Goal: Task Accomplishment & Management: Manage account settings

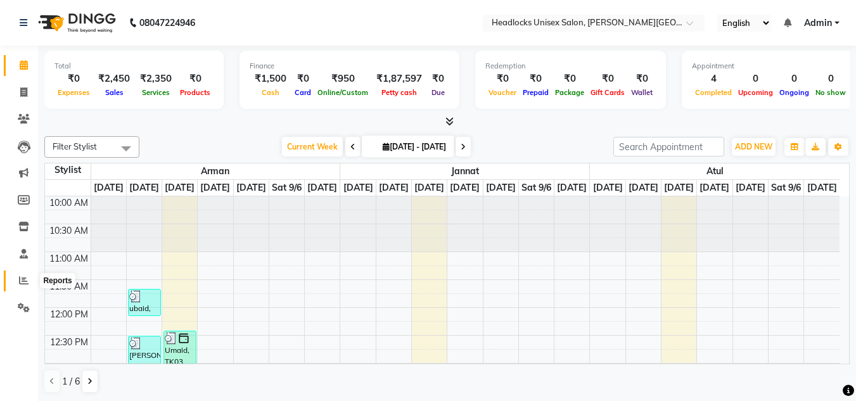
click at [24, 282] on icon at bounding box center [24, 281] width 10 height 10
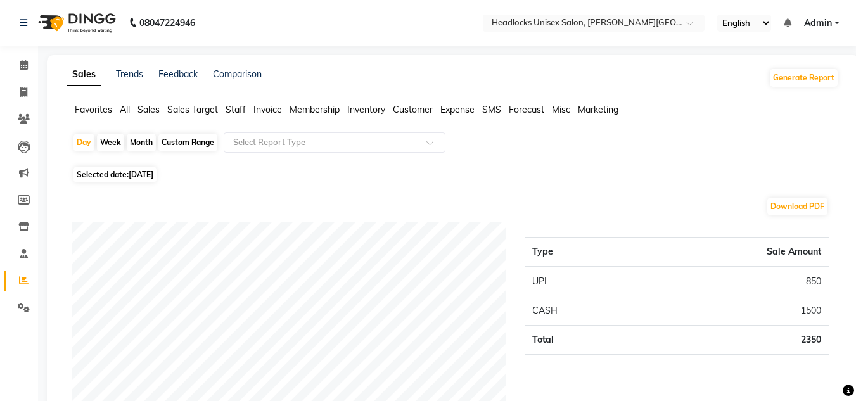
click at [22, 307] on icon at bounding box center [24, 308] width 12 height 10
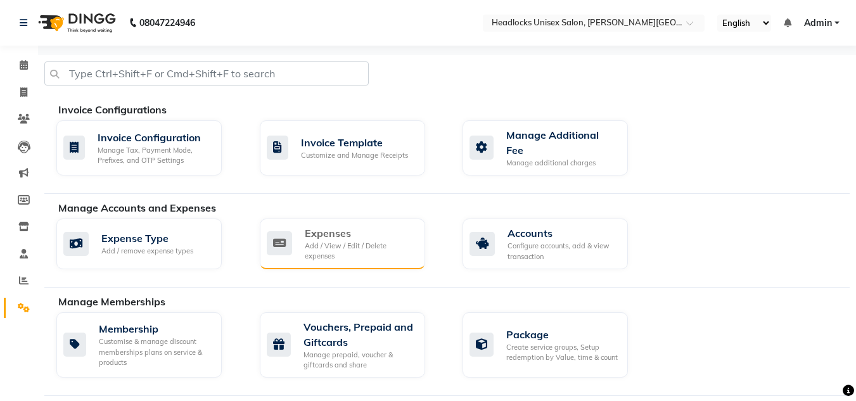
click at [301, 238] on div "Expenses Add / View / Edit / Delete expenses" at bounding box center [341, 243] width 148 height 36
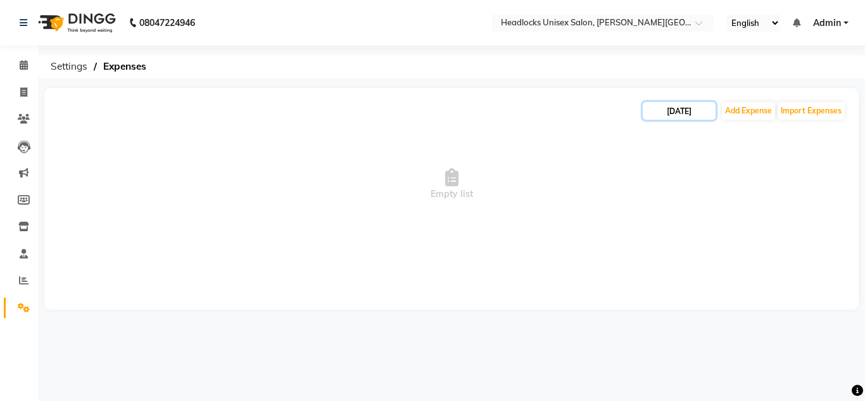
click at [663, 112] on input "[DATE]" at bounding box center [679, 111] width 73 height 18
select select "9"
select select "2025"
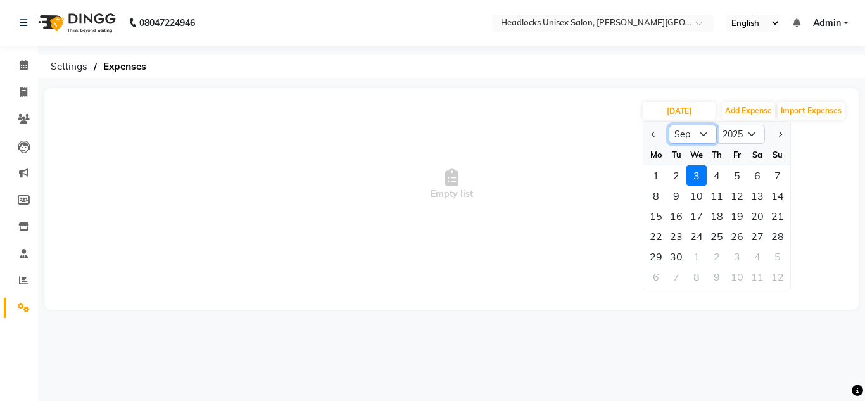
click at [703, 136] on select "Jan Feb Mar Apr May Jun [DATE] Aug Sep Oct Nov Dec" at bounding box center [693, 134] width 48 height 19
select select "8"
click at [669, 125] on select "Jan Feb Mar Apr May Jun [DATE] Aug Sep Oct Nov Dec" at bounding box center [693, 134] width 48 height 19
click at [735, 174] on div "1" at bounding box center [737, 175] width 20 height 20
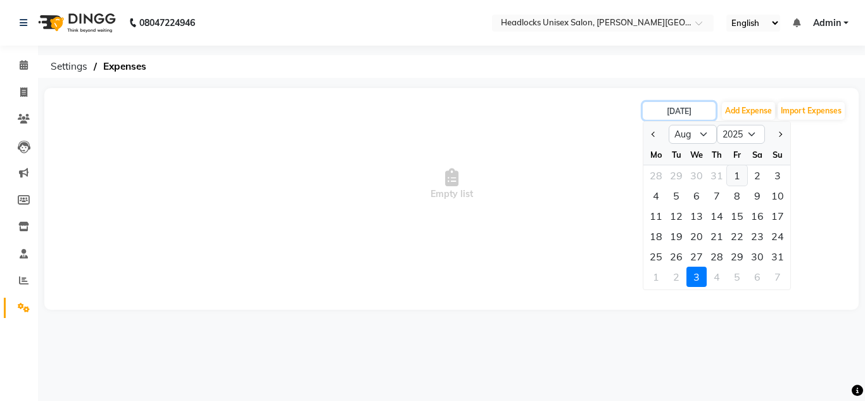
type input "[DATE]"
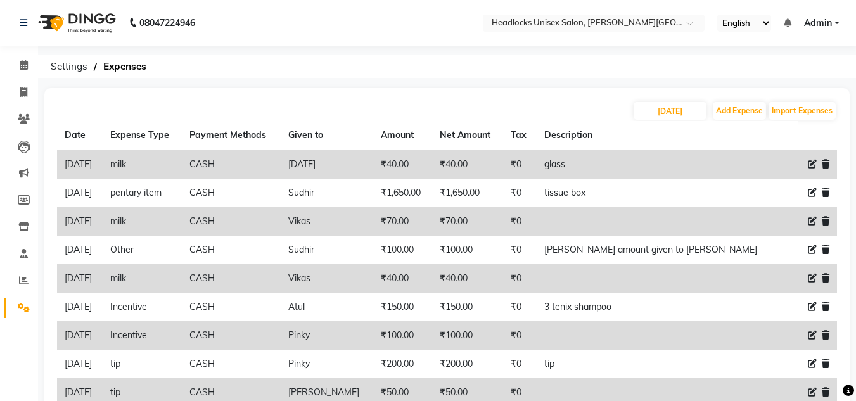
click at [496, 60] on ol "Settings Expenses" at bounding box center [444, 66] width 801 height 23
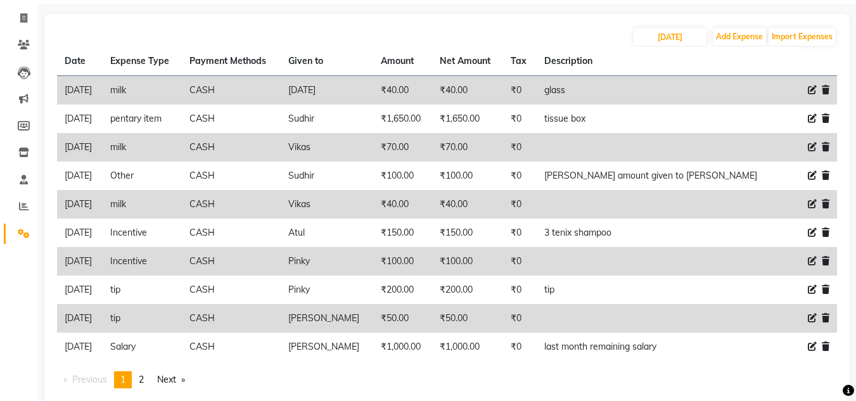
scroll to position [76, 0]
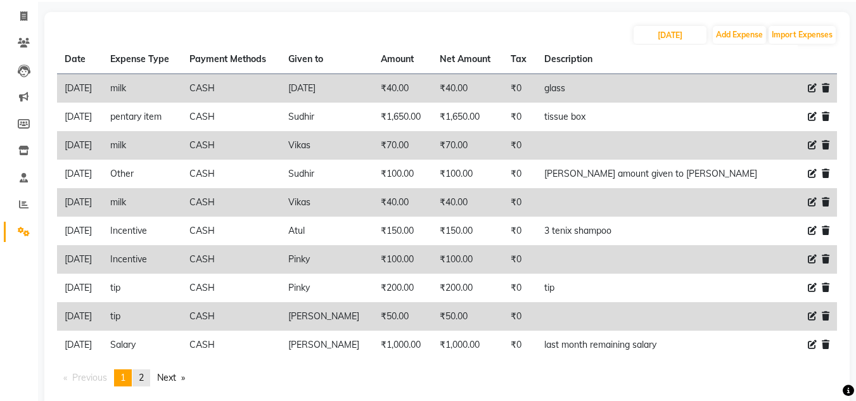
click at [144, 376] on span "2" at bounding box center [141, 377] width 5 height 11
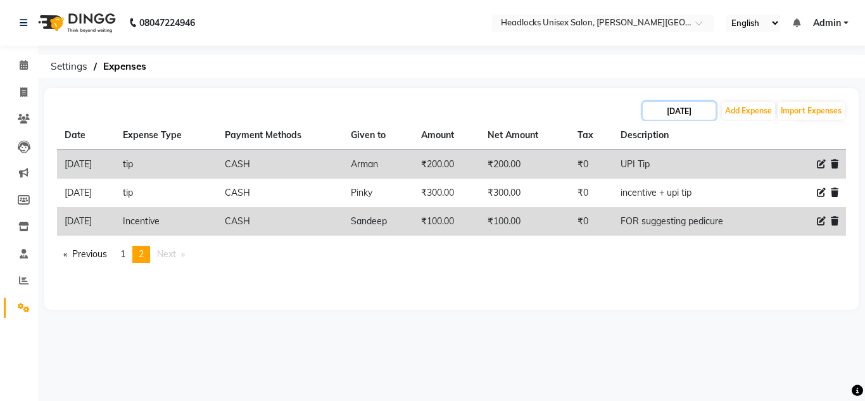
click at [665, 115] on input "[DATE]" at bounding box center [679, 111] width 73 height 18
select select "8"
select select "2025"
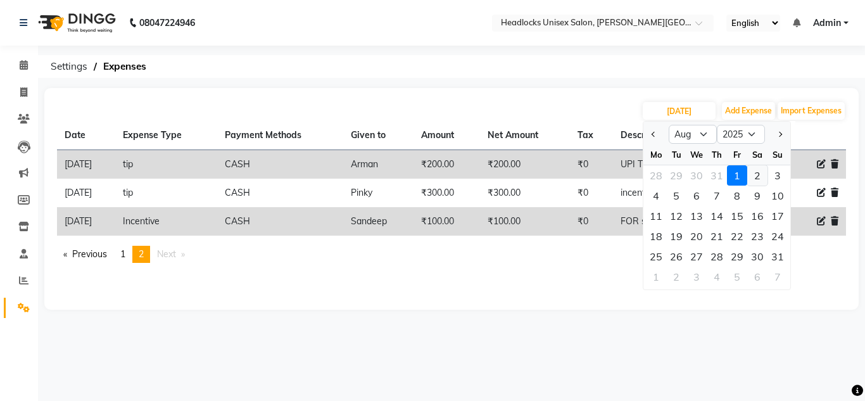
click at [756, 174] on div "2" at bounding box center [757, 175] width 20 height 20
type input "[DATE]"
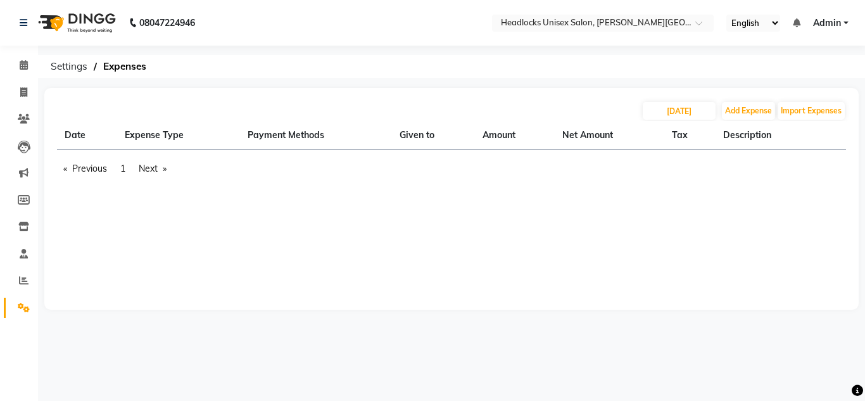
click at [455, 236] on div "[DATE] Add Expense Import Expenses Date Expense Type Payment Methods Given to A…" at bounding box center [451, 199] width 815 height 222
click at [434, 238] on div "[DATE] Add Expense Import Expenses Date Expense Type Payment Methods Given to A…" at bounding box center [451, 199] width 815 height 222
click at [103, 167] on link "Previous page" at bounding box center [85, 168] width 56 height 17
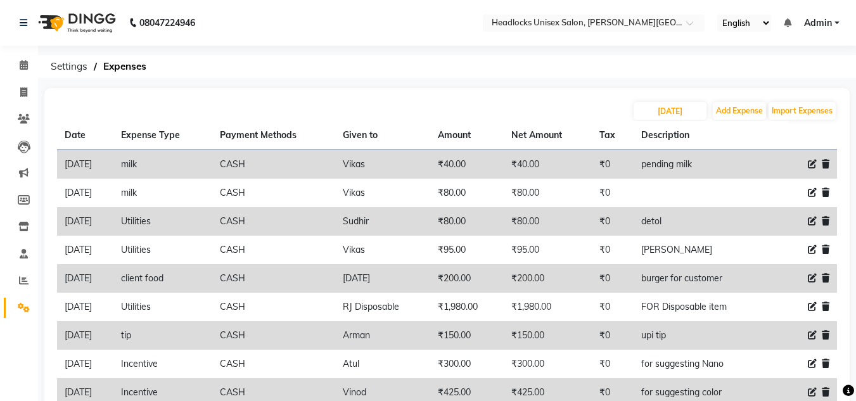
click at [250, 53] on div "08047224946 Select Location × Headlocks Unisex Salon, [PERSON_NAME] Nagar Engli…" at bounding box center [428, 252] width 856 height 504
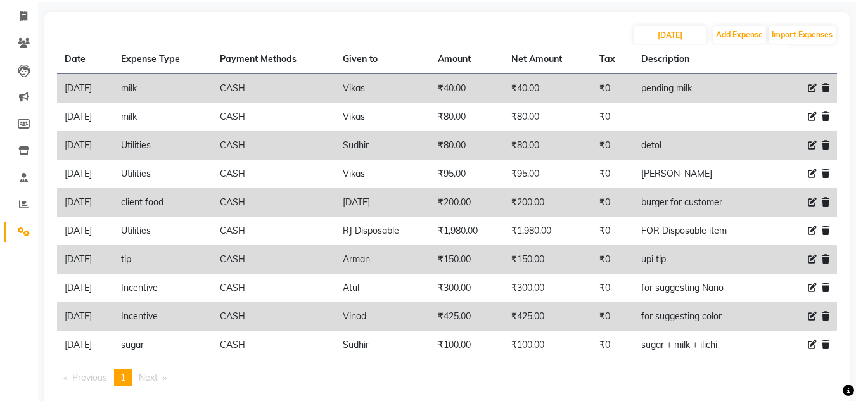
scroll to position [101, 0]
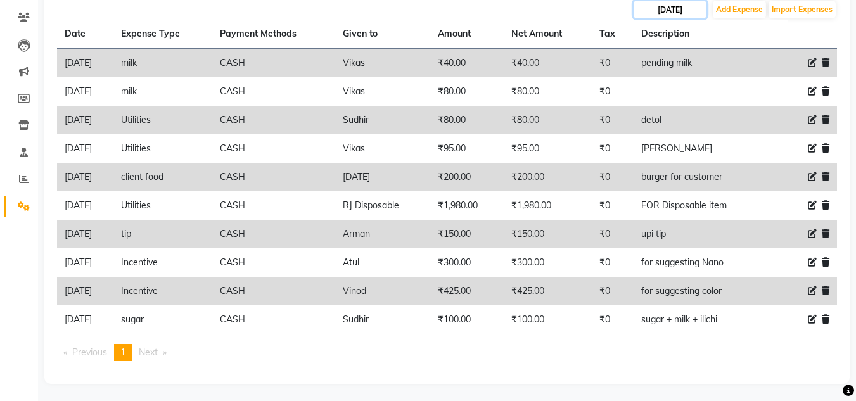
click at [658, 10] on input "[DATE]" at bounding box center [669, 10] width 73 height 18
select select "8"
select select "2025"
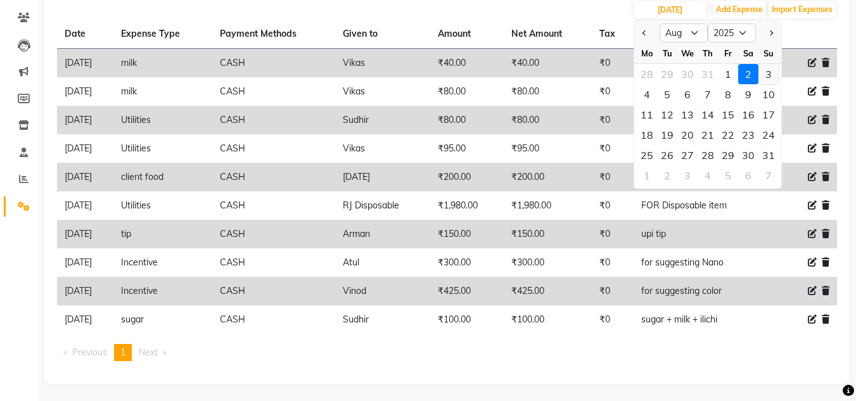
click at [766, 73] on div "3" at bounding box center [768, 74] width 20 height 20
type input "[DATE]"
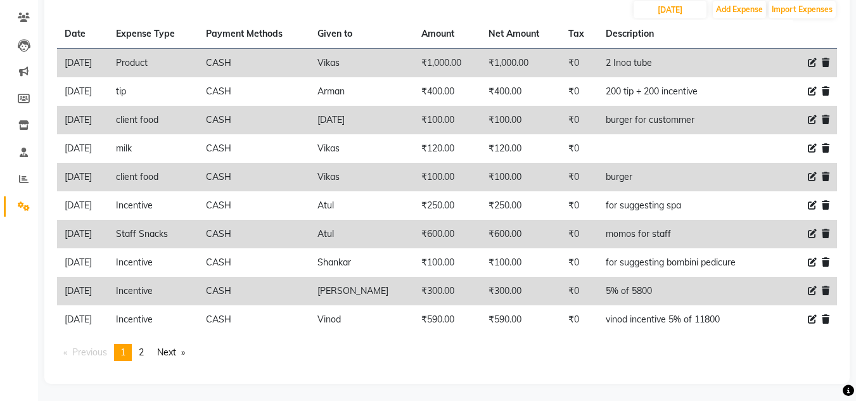
click at [385, 20] on th "Given to" at bounding box center [362, 34] width 105 height 29
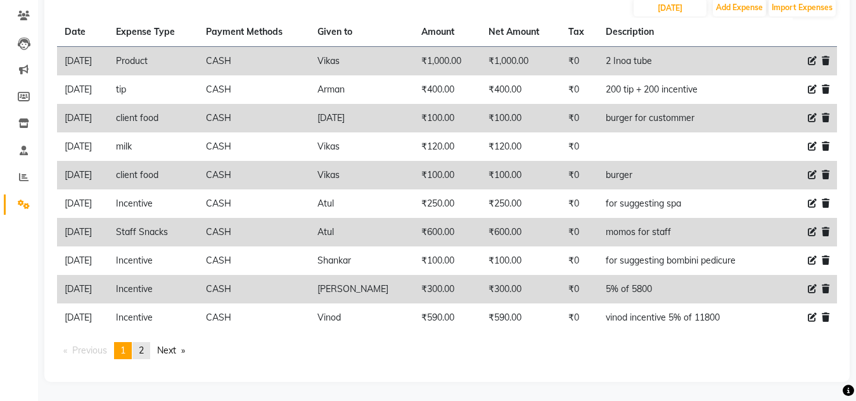
click at [144, 349] on span "2" at bounding box center [141, 350] width 5 height 11
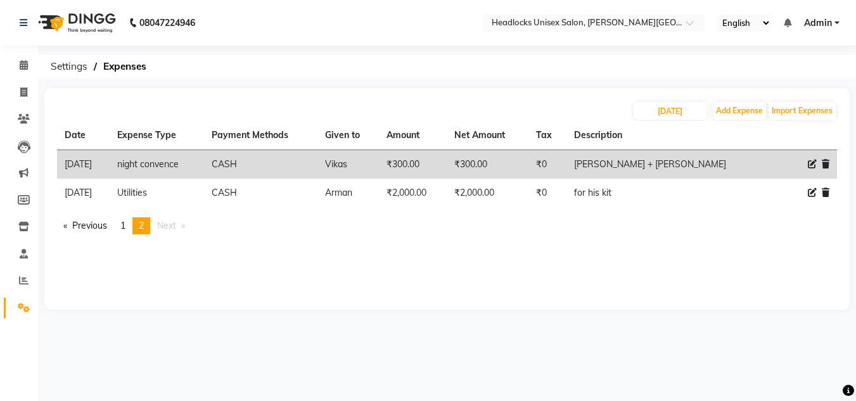
scroll to position [0, 0]
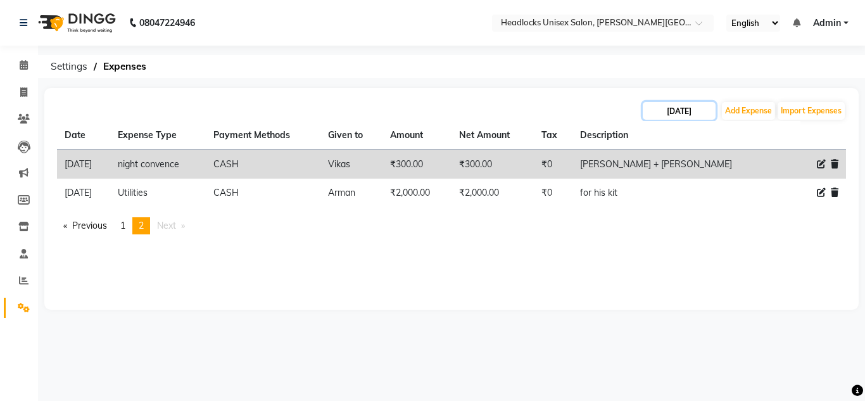
click at [664, 113] on input "[DATE]" at bounding box center [679, 111] width 73 height 18
select select "8"
select select "2025"
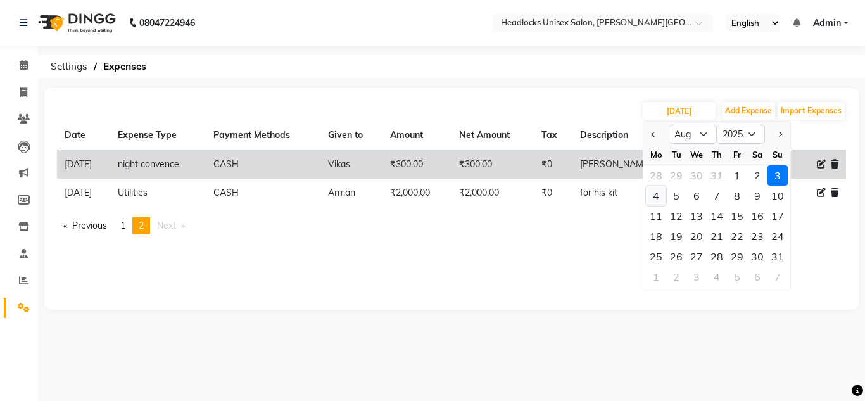
click at [654, 194] on div "4" at bounding box center [656, 196] width 20 height 20
type input "[DATE]"
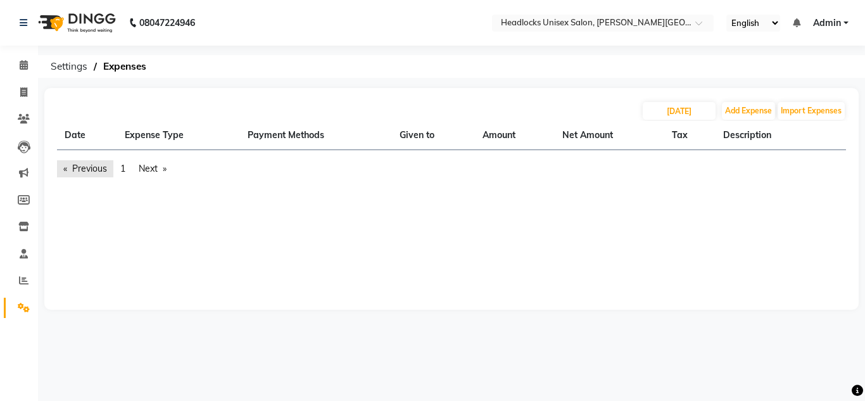
click at [80, 170] on link "Previous page" at bounding box center [85, 168] width 56 height 17
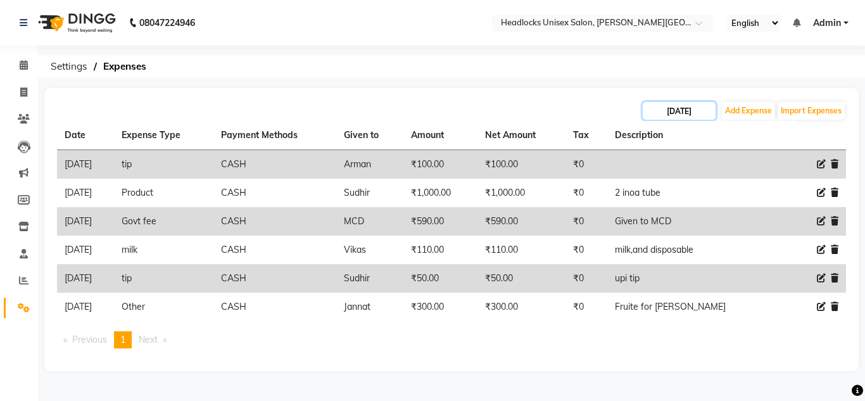
click at [662, 111] on input "[DATE]" at bounding box center [679, 111] width 73 height 18
select select "8"
select select "2025"
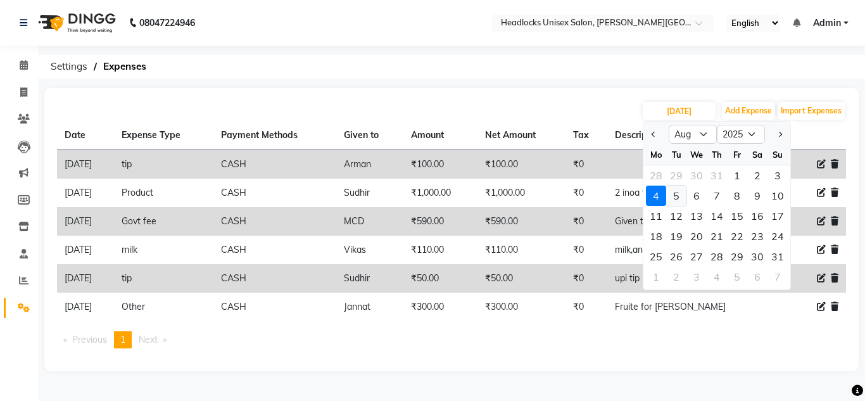
click at [675, 196] on div "5" at bounding box center [676, 196] width 20 height 20
type input "[DATE]"
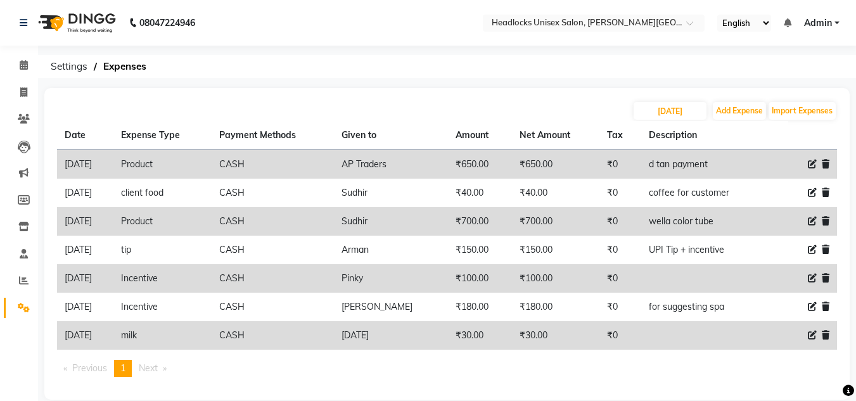
click at [574, 103] on div "[DATE] Add Expense Import Expenses" at bounding box center [447, 111] width 780 height 20
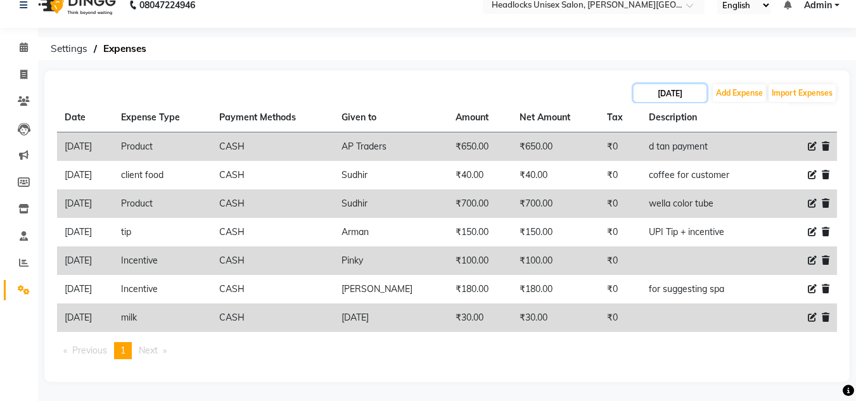
click at [654, 95] on input "[DATE]" at bounding box center [669, 93] width 73 height 18
select select "8"
select select "2025"
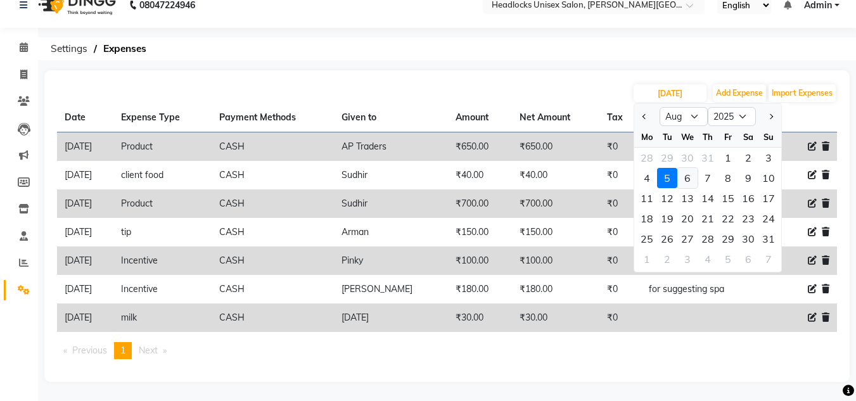
click at [687, 177] on div "6" at bounding box center [687, 178] width 20 height 20
type input "[DATE]"
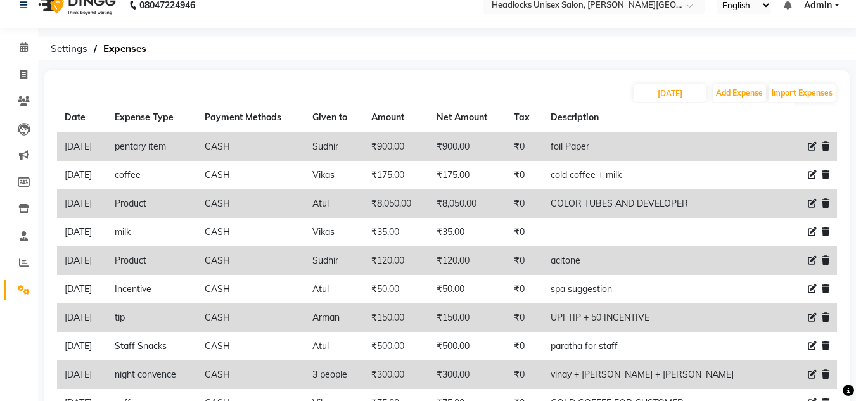
click at [513, 71] on div "[DATE] Add Expense Import Expenses Date Expense Type Payment Methods Given to A…" at bounding box center [446, 268] width 805 height 397
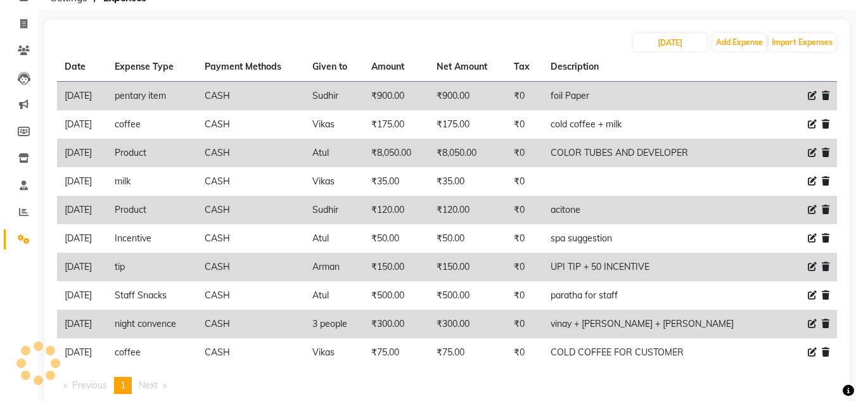
scroll to position [94, 0]
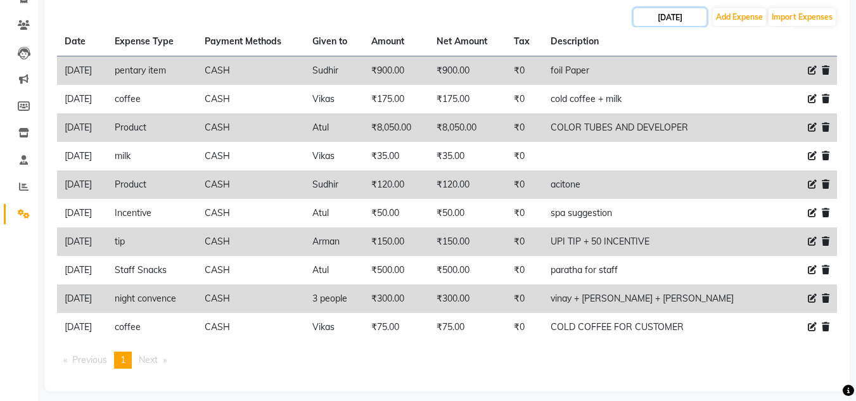
click at [654, 17] on input "[DATE]" at bounding box center [669, 17] width 73 height 18
select select "8"
select select "2025"
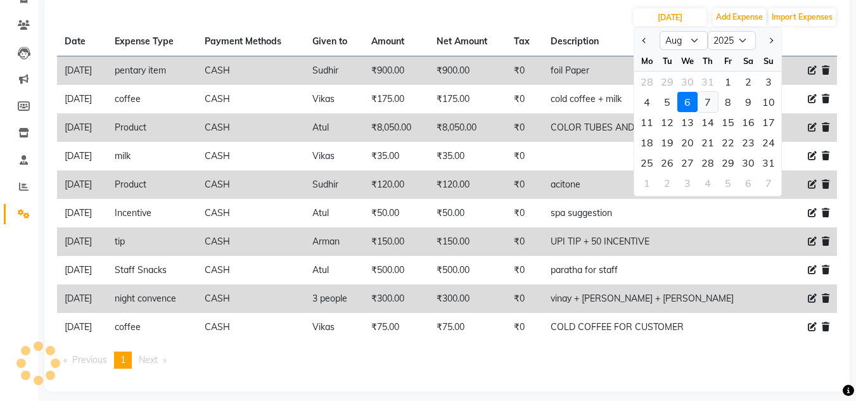
click at [709, 101] on div "7" at bounding box center [707, 102] width 20 height 20
type input "[DATE]"
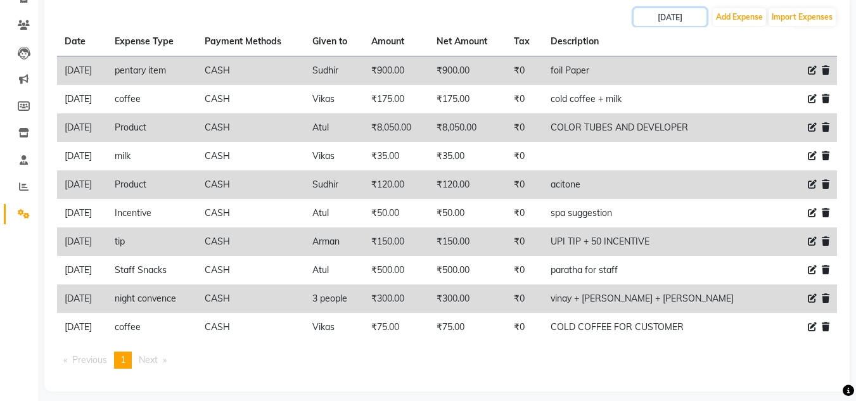
scroll to position [0, 0]
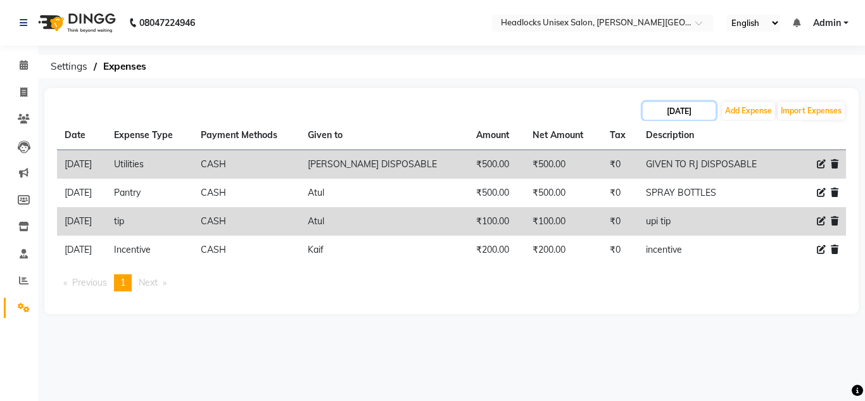
click at [666, 111] on input "[DATE]" at bounding box center [679, 111] width 73 height 18
select select "8"
select select "2025"
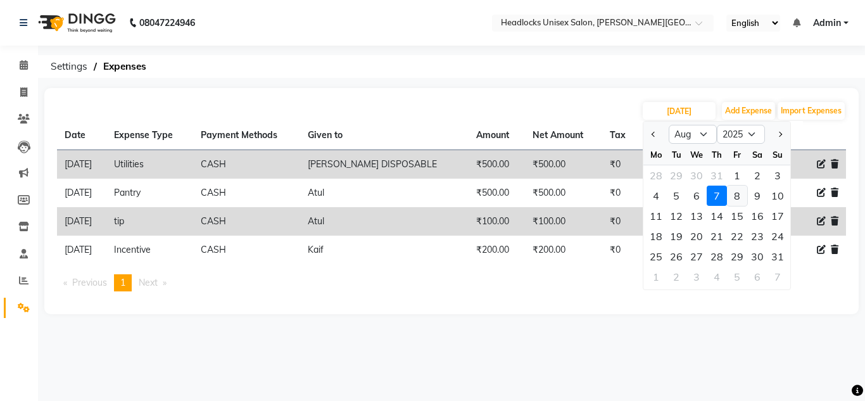
click at [735, 196] on div "8" at bounding box center [737, 196] width 20 height 20
type input "08-08-2025"
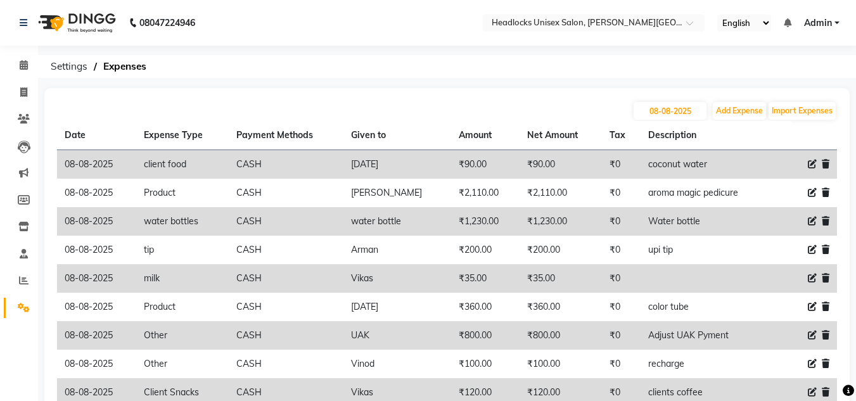
click at [541, 92] on div "[DATE] Add Expense Import Expenses Date Expense Type Payment Methods Given to A…" at bounding box center [446, 286] width 805 height 397
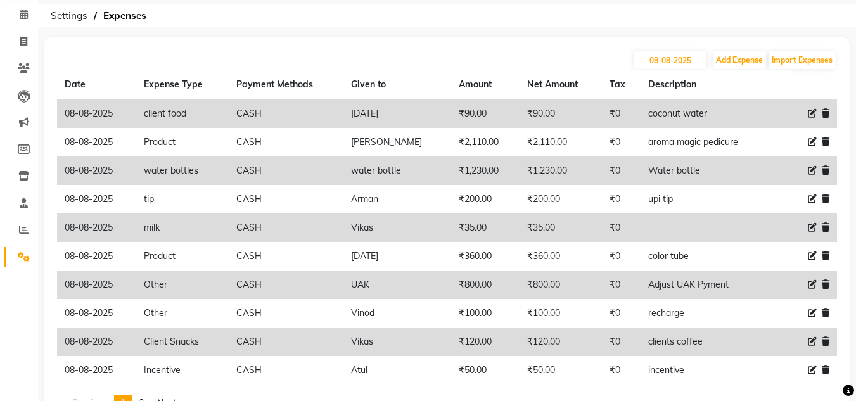
scroll to position [76, 0]
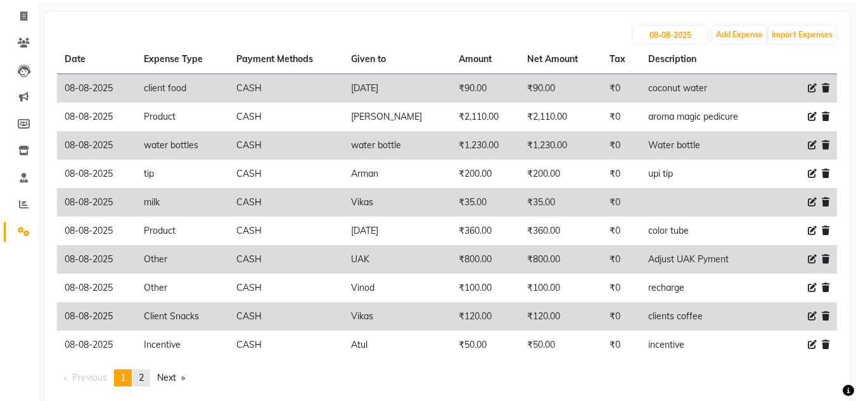
click at [142, 377] on span "2" at bounding box center [141, 377] width 5 height 11
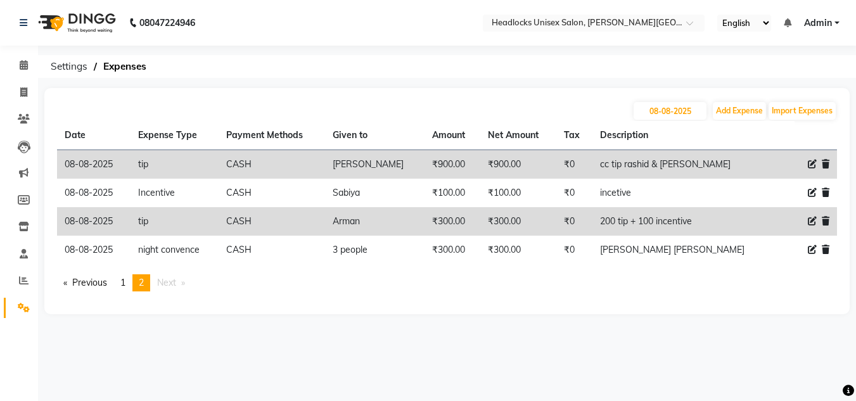
scroll to position [0, 0]
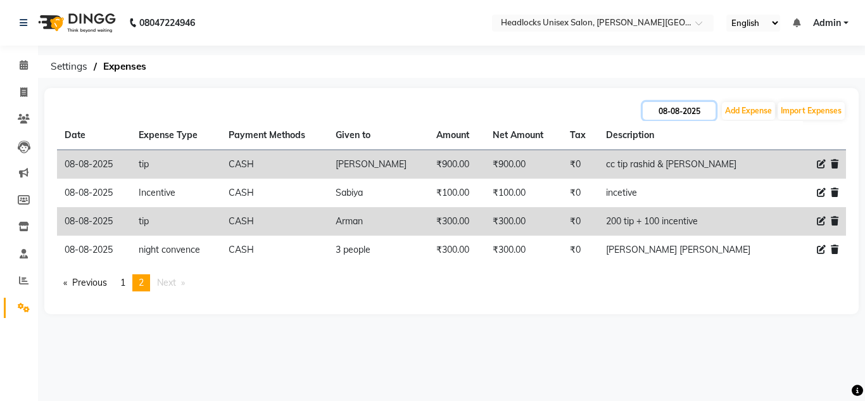
click at [663, 111] on input "08-08-2025" at bounding box center [679, 111] width 73 height 18
select select "8"
select select "2025"
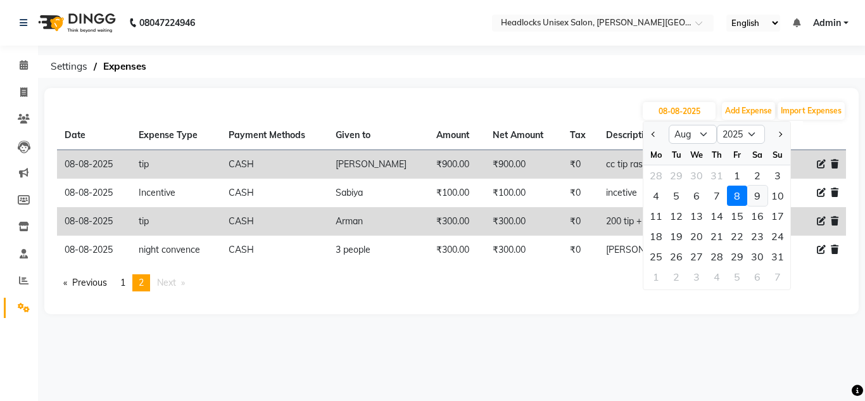
click at [760, 196] on div "9" at bounding box center [757, 196] width 20 height 20
type input "[DATE]"
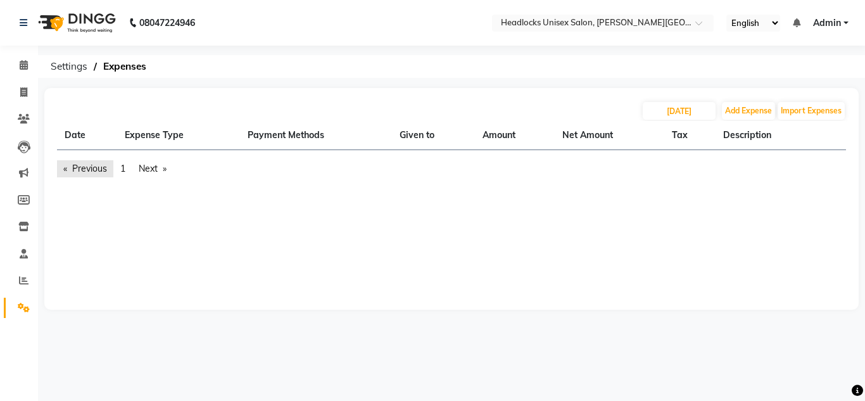
click at [92, 167] on link "Previous page" at bounding box center [85, 168] width 56 height 17
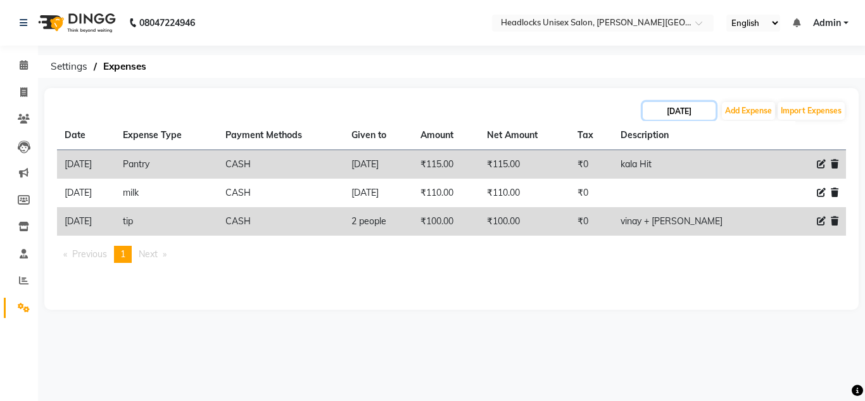
click at [663, 110] on input "[DATE]" at bounding box center [679, 111] width 73 height 18
select select "8"
select select "2025"
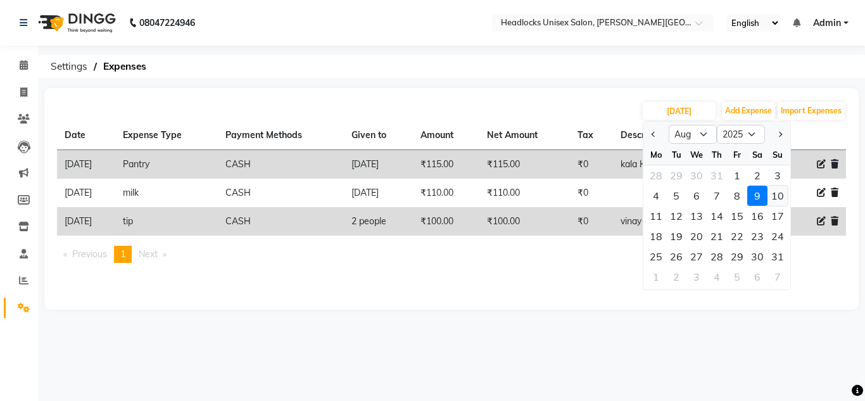
click at [777, 195] on div "10" at bounding box center [778, 196] width 20 height 20
type input "[DATE]"
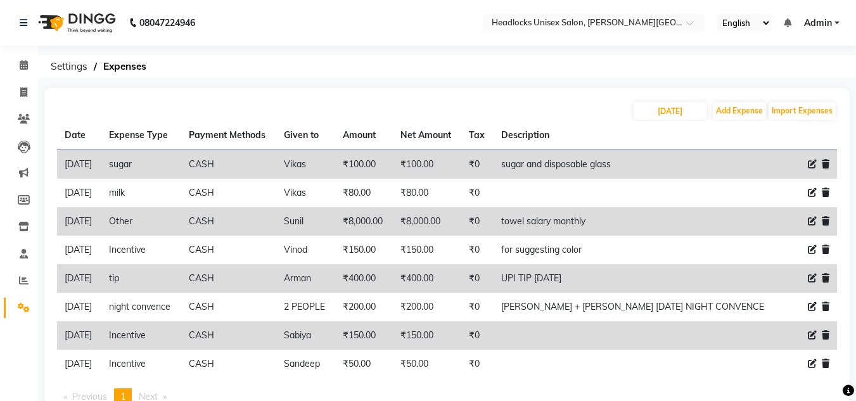
click at [502, 92] on div "[DATE] Add Expense Import Expenses Date Expense Type Payment Methods Given to A…" at bounding box center [446, 258] width 805 height 340
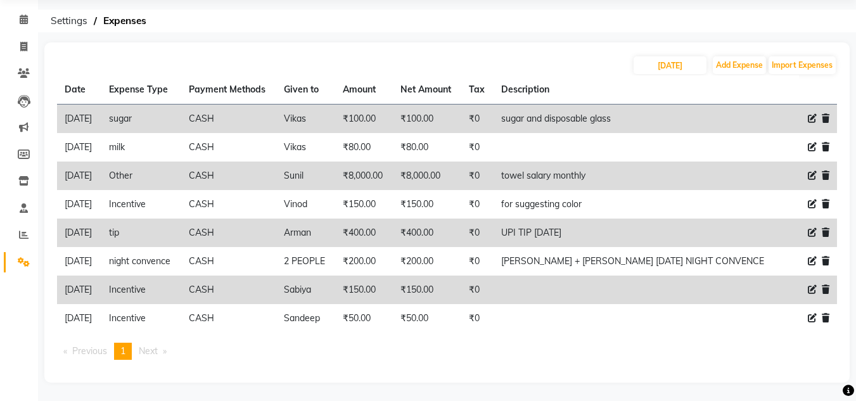
scroll to position [46, 0]
click at [650, 65] on input "[DATE]" at bounding box center [669, 65] width 73 height 18
select select "8"
select select "2025"
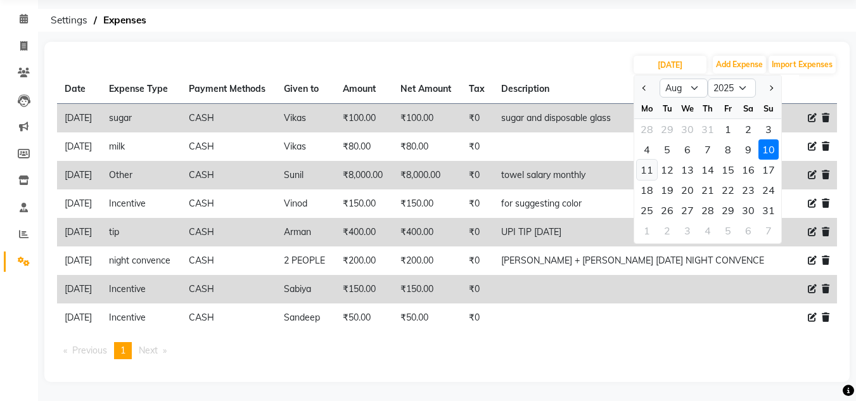
click at [646, 172] on div "11" at bounding box center [647, 170] width 20 height 20
type input "[DATE]"
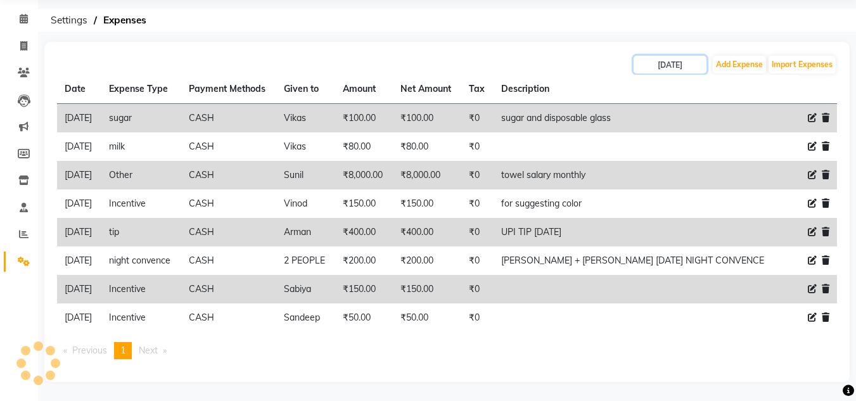
scroll to position [0, 0]
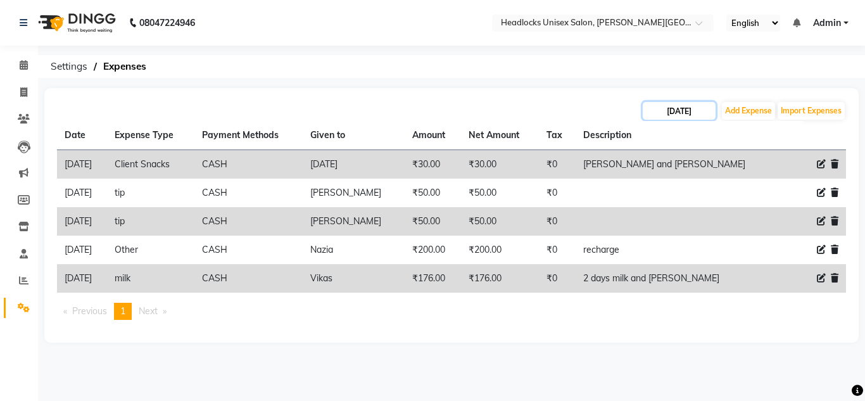
click at [661, 112] on input "[DATE]" at bounding box center [679, 111] width 73 height 18
select select "8"
select select "2025"
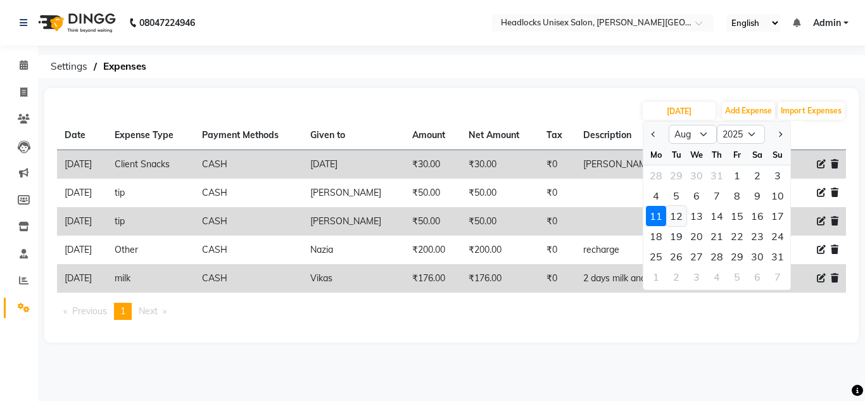
click at [678, 216] on div "12" at bounding box center [676, 216] width 20 height 20
type input "[DATE]"
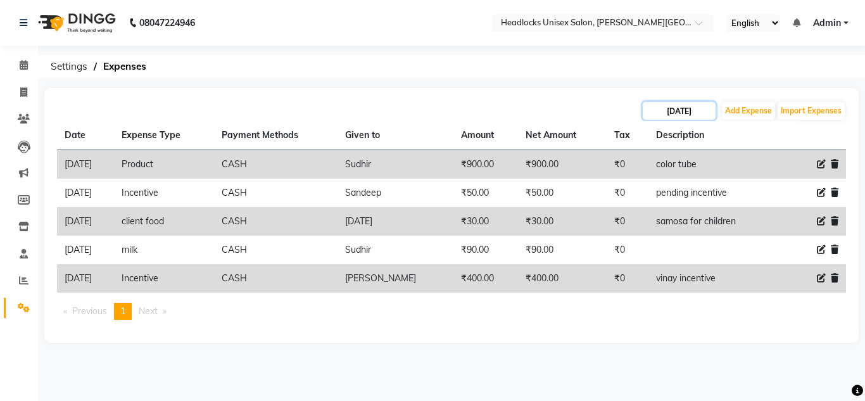
click at [664, 111] on input "[DATE]" at bounding box center [679, 111] width 73 height 18
select select "8"
select select "2025"
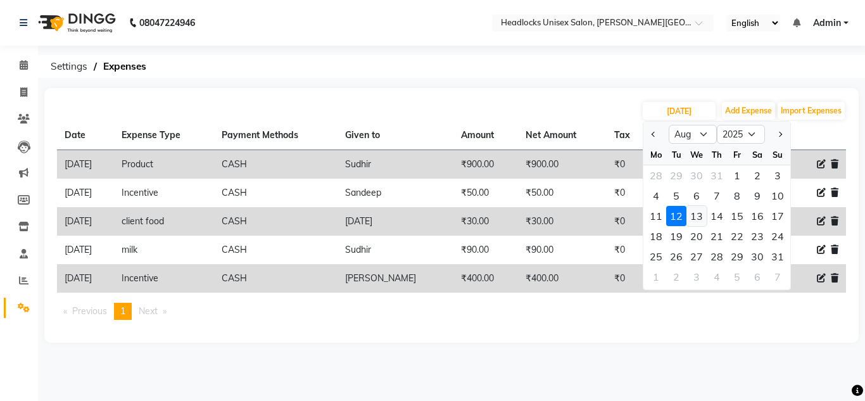
click at [699, 214] on div "13" at bounding box center [697, 216] width 20 height 20
type input "13-08-2025"
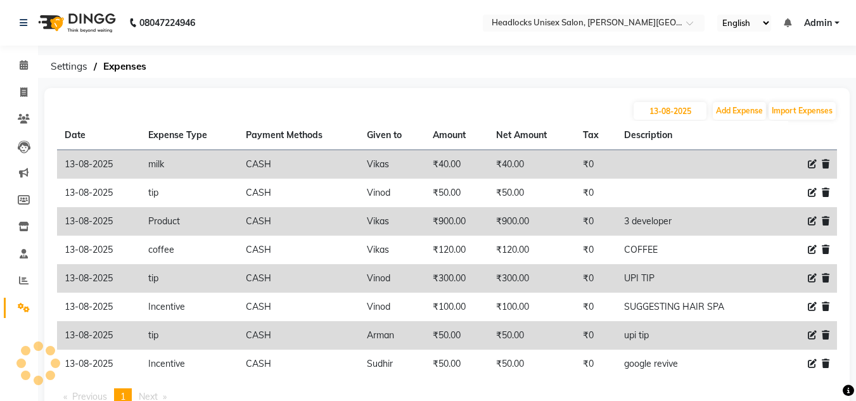
click at [481, 84] on div "08047224946 Select Location × Headlocks Unisex Salon, [PERSON_NAME] Nagar Engli…" at bounding box center [428, 223] width 856 height 447
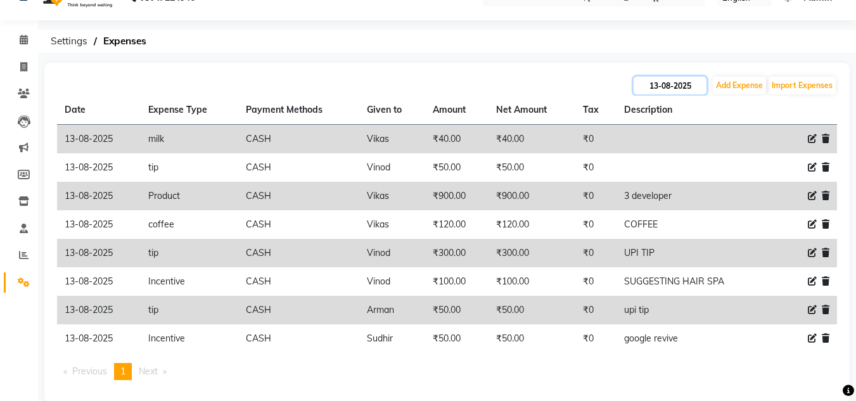
click at [654, 85] on input "13-08-2025" at bounding box center [669, 86] width 73 height 18
select select "8"
select select "2025"
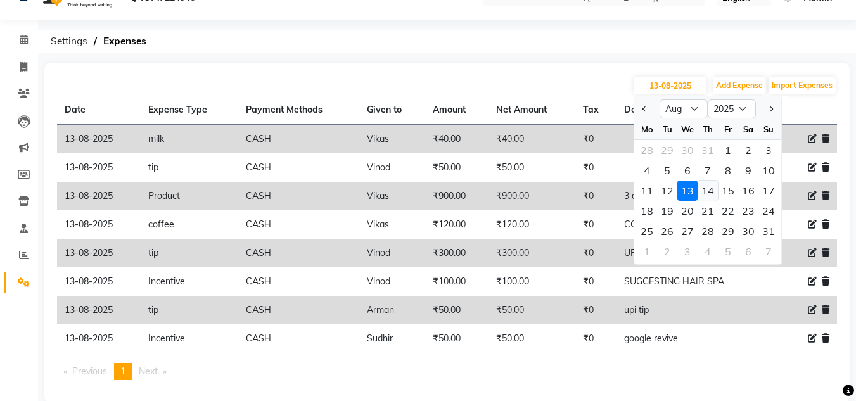
click at [706, 189] on div "14" at bounding box center [707, 191] width 20 height 20
type input "[DATE]"
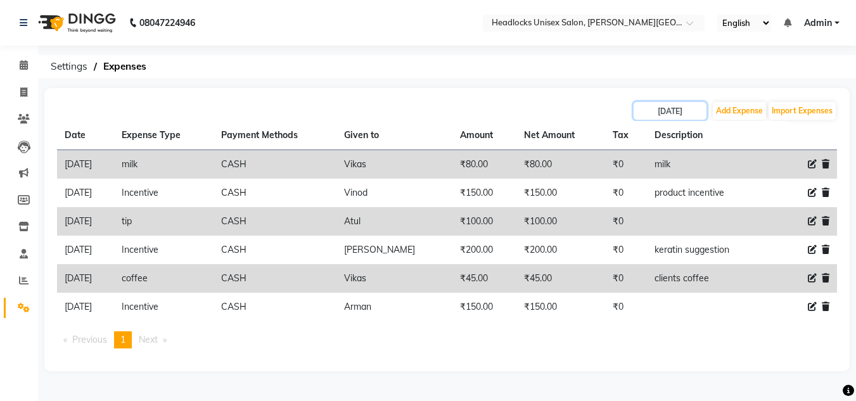
scroll to position [0, 0]
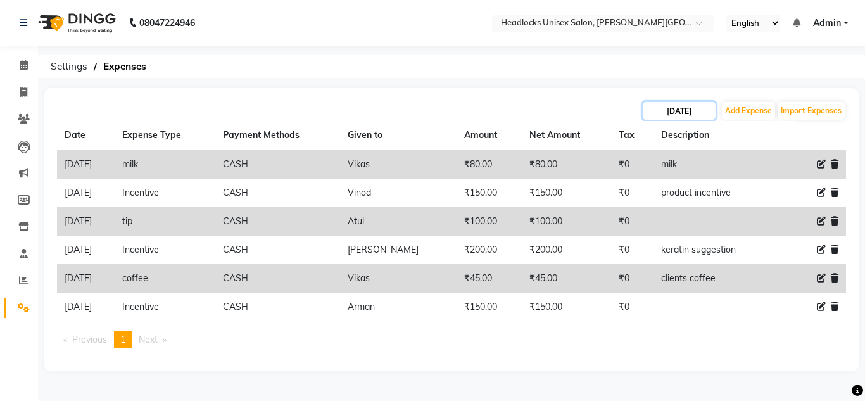
click at [663, 114] on input "[DATE]" at bounding box center [679, 111] width 73 height 18
select select "8"
select select "2025"
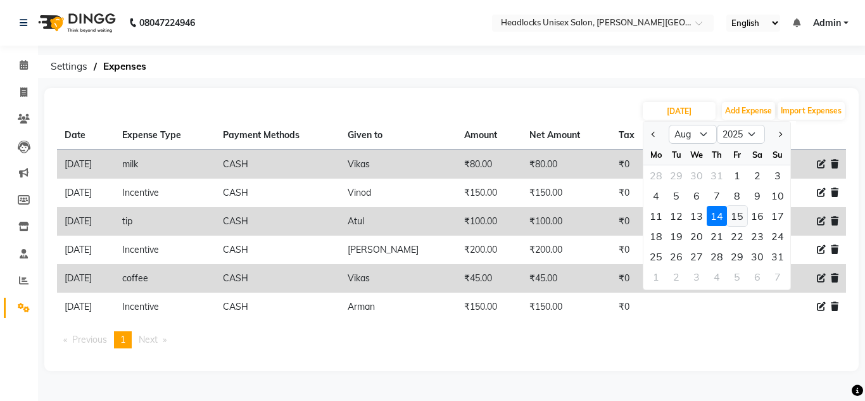
click at [737, 215] on div "15" at bounding box center [737, 216] width 20 height 20
type input "[DATE]"
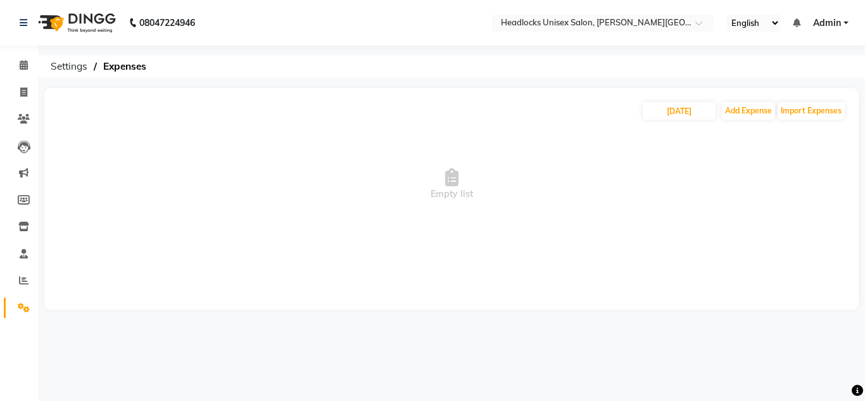
click at [435, 167] on span "Empty list" at bounding box center [451, 184] width 789 height 127
click at [660, 113] on input "[DATE]" at bounding box center [679, 111] width 73 height 18
select select "8"
select select "2025"
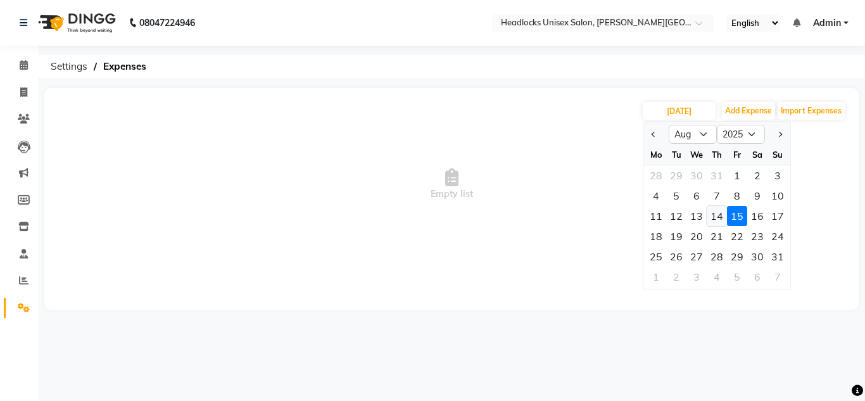
click at [718, 215] on div "14" at bounding box center [717, 216] width 20 height 20
type input "[DATE]"
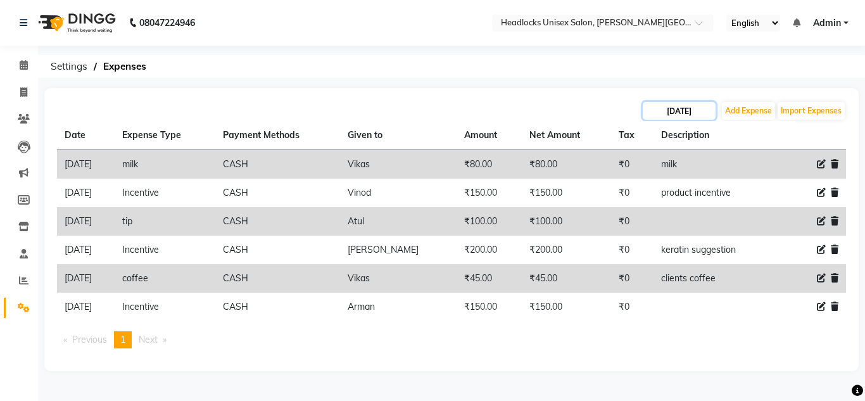
click at [664, 110] on input "[DATE]" at bounding box center [679, 111] width 73 height 18
select select "8"
select select "2025"
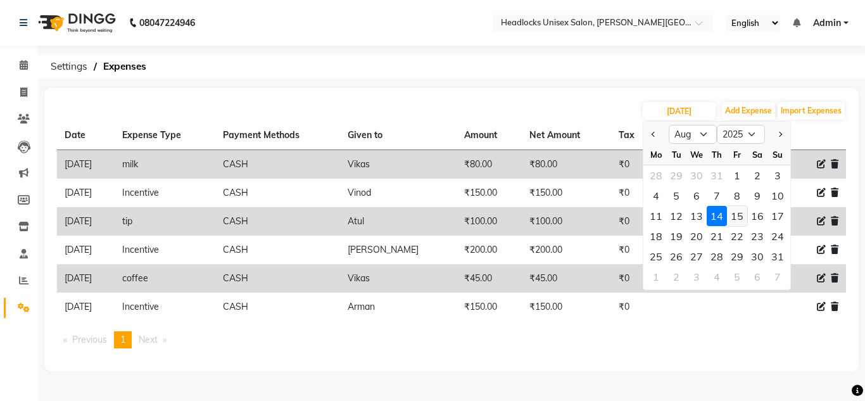
click at [737, 214] on div "15" at bounding box center [737, 216] width 20 height 20
type input "[DATE]"
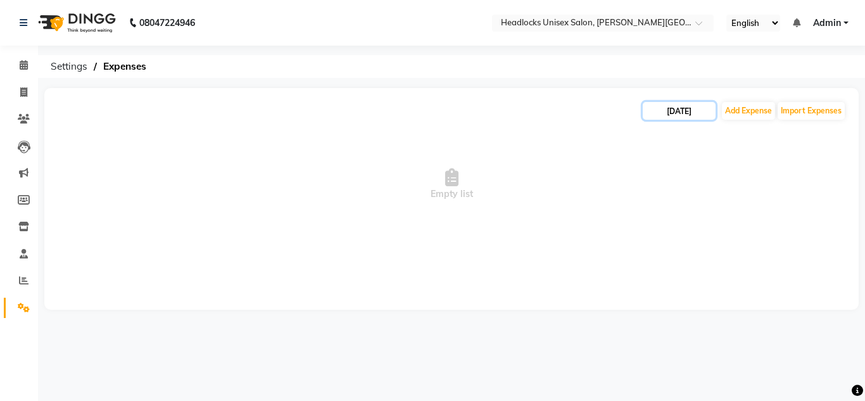
click at [662, 113] on input "[DATE]" at bounding box center [679, 111] width 73 height 18
select select "8"
select select "2025"
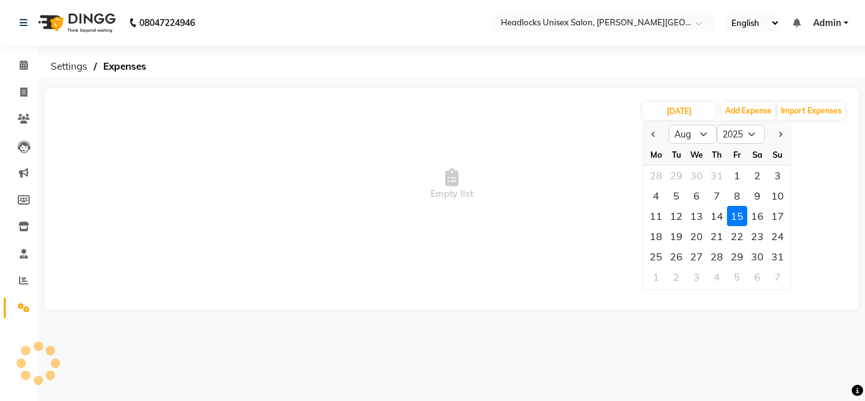
click at [740, 219] on div "15" at bounding box center [737, 216] width 20 height 20
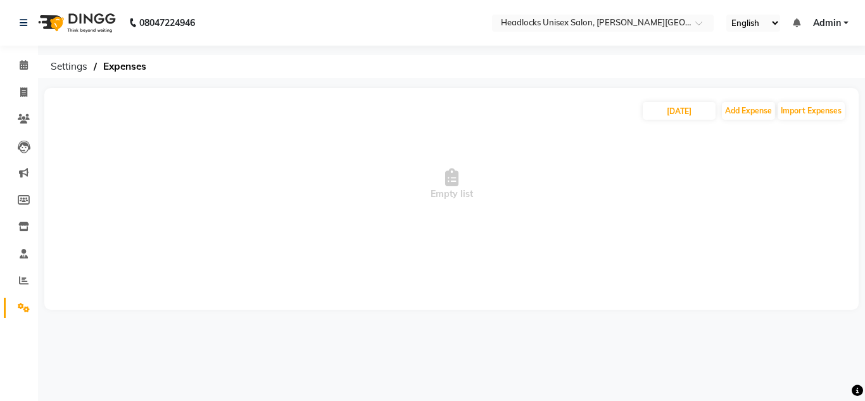
click at [683, 183] on span "Empty list" at bounding box center [451, 184] width 789 height 127
click at [683, 182] on span "Empty list" at bounding box center [451, 184] width 789 height 127
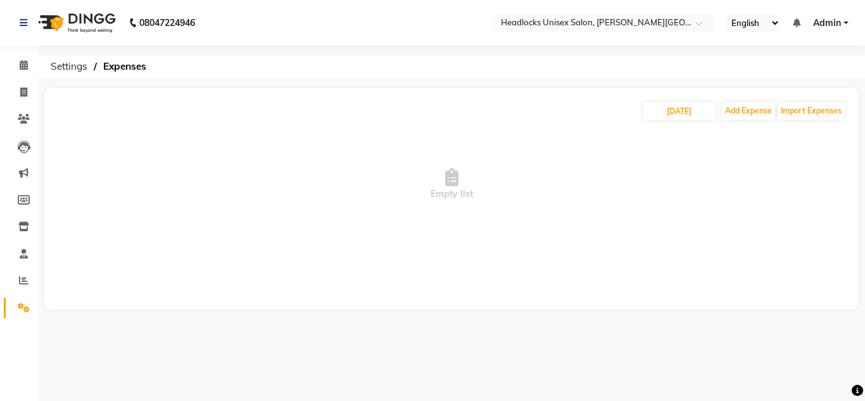
click at [683, 182] on span "Empty list" at bounding box center [451, 184] width 789 height 127
click at [683, 181] on span "Empty list" at bounding box center [451, 184] width 789 height 127
click at [683, 180] on span "Empty list" at bounding box center [451, 184] width 789 height 127
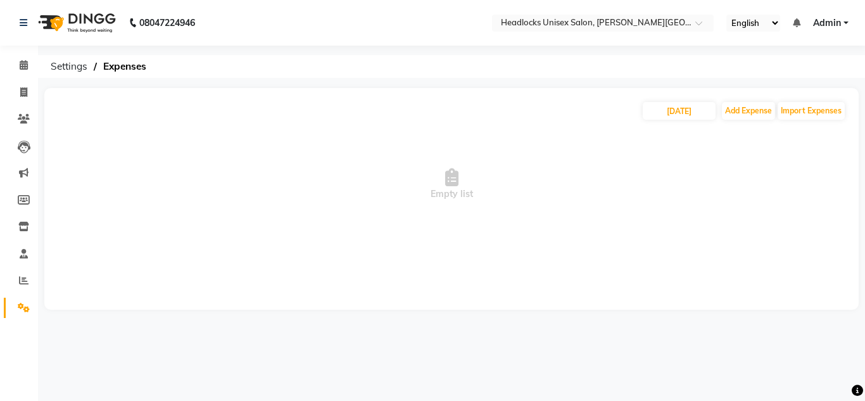
click at [683, 180] on span "Empty list" at bounding box center [451, 184] width 789 height 127
click at [683, 179] on span "Empty list" at bounding box center [451, 184] width 789 height 127
click at [653, 168] on span "Empty list" at bounding box center [451, 184] width 789 height 127
click at [637, 168] on span "Empty list" at bounding box center [451, 184] width 789 height 127
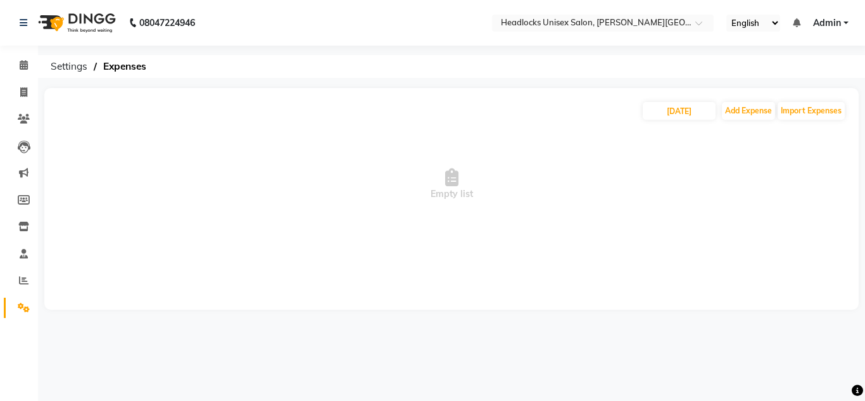
click at [652, 163] on span "Empty list" at bounding box center [451, 184] width 789 height 127
click at [663, 112] on input "[DATE]" at bounding box center [679, 111] width 73 height 18
select select "8"
select select "2025"
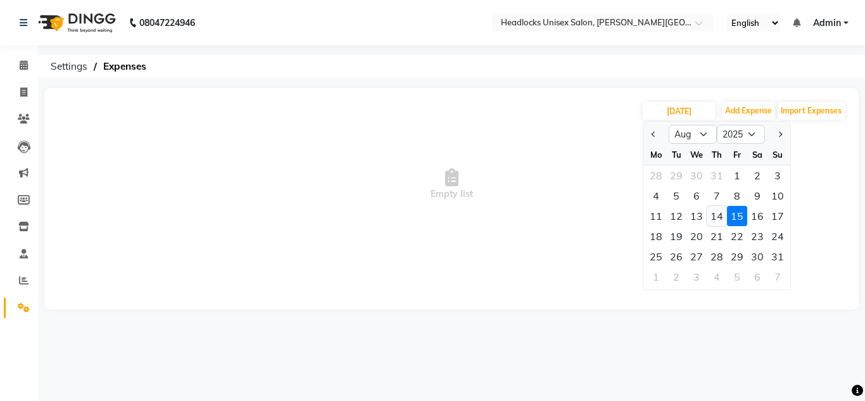
click at [719, 214] on div "14" at bounding box center [717, 216] width 20 height 20
type input "[DATE]"
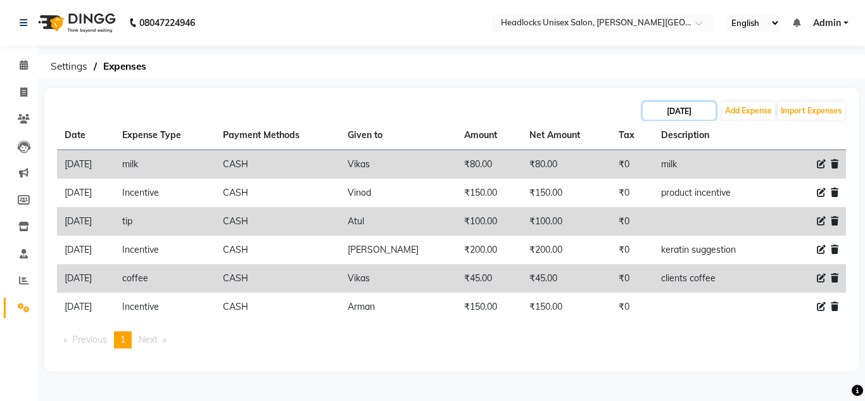
click at [663, 112] on input "[DATE]" at bounding box center [679, 111] width 73 height 18
select select "8"
select select "2025"
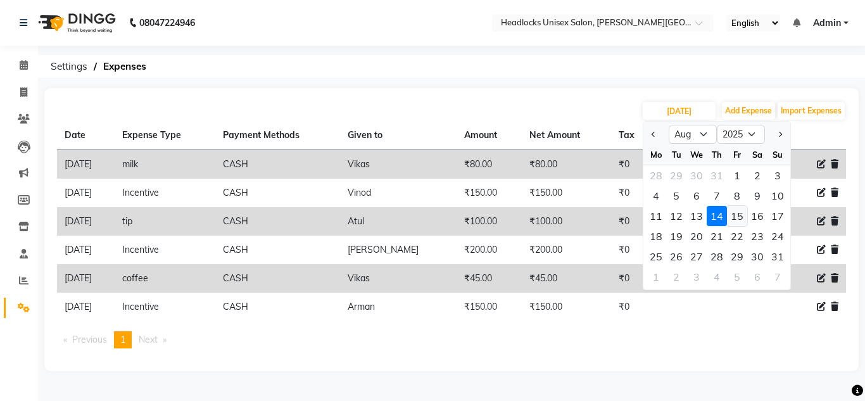
click at [739, 216] on div "15" at bounding box center [737, 216] width 20 height 20
type input "[DATE]"
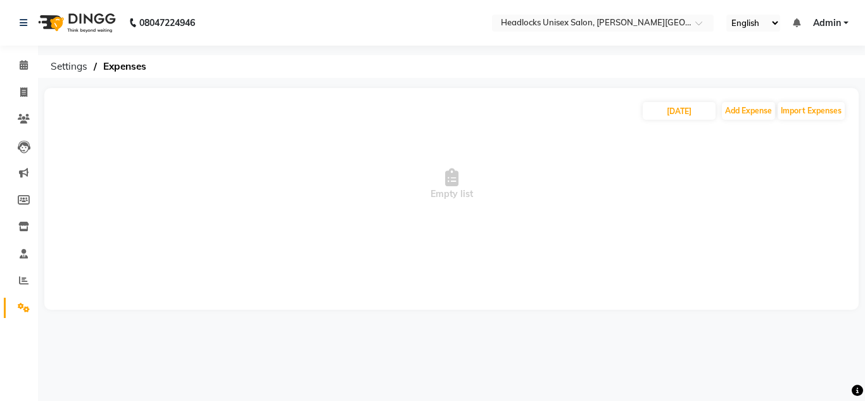
click at [644, 135] on span "Empty list" at bounding box center [451, 184] width 789 height 127
click at [659, 112] on input "[DATE]" at bounding box center [679, 111] width 73 height 18
select select "8"
select select "2025"
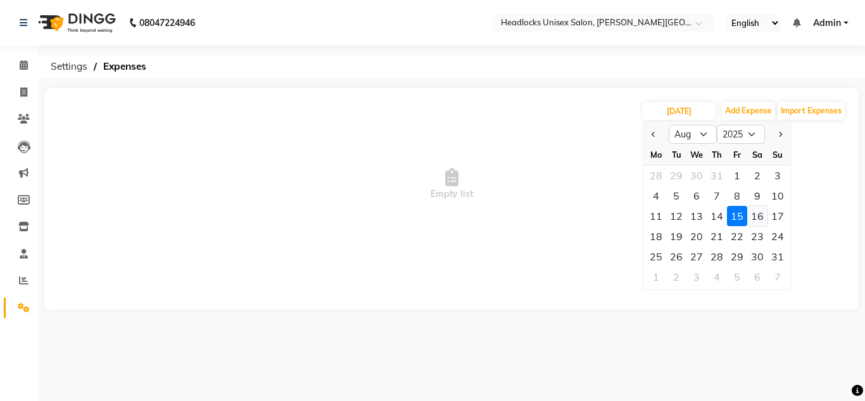
click at [752, 216] on div "16" at bounding box center [757, 216] width 20 height 20
type input "[DATE]"
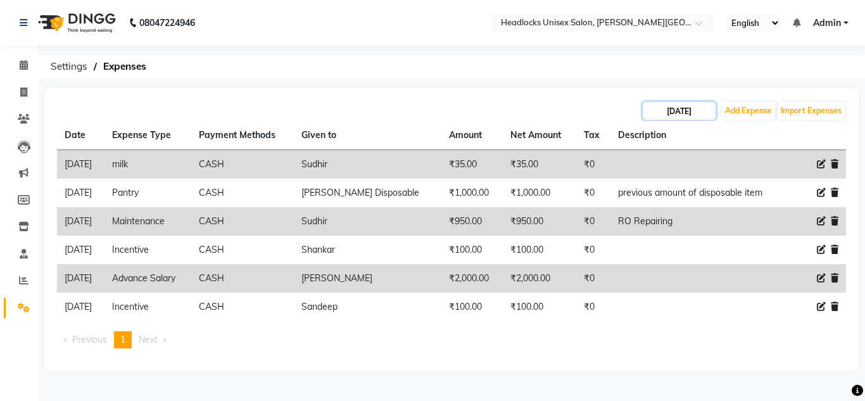
click at [661, 115] on input "[DATE]" at bounding box center [679, 111] width 73 height 18
select select "8"
select select "2025"
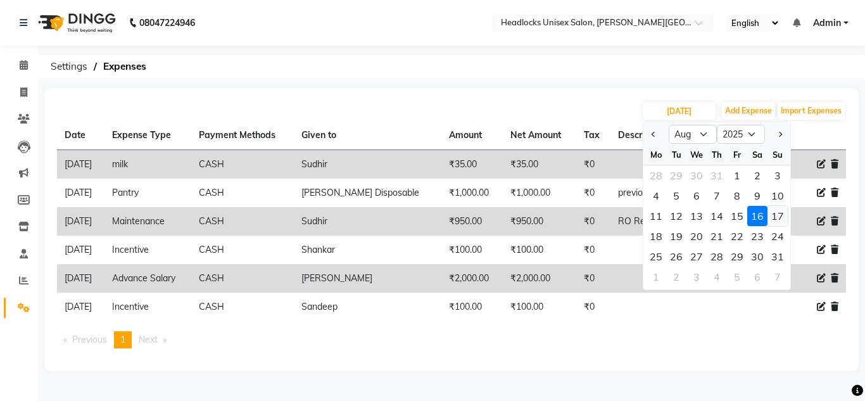
click at [780, 215] on div "17" at bounding box center [778, 216] width 20 height 20
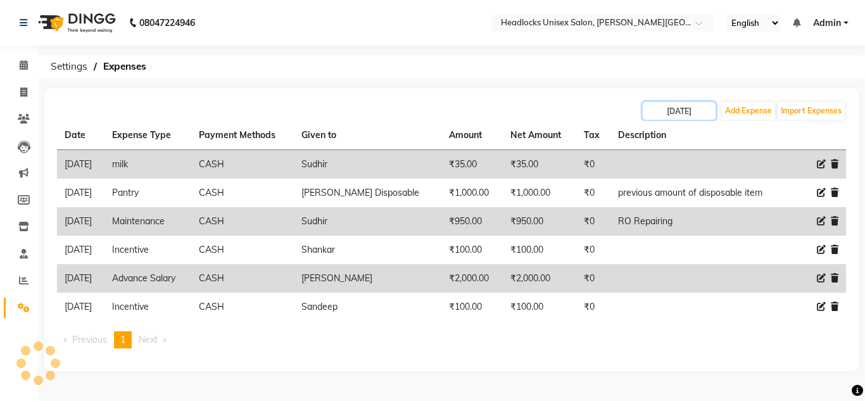
type input "[DATE]"
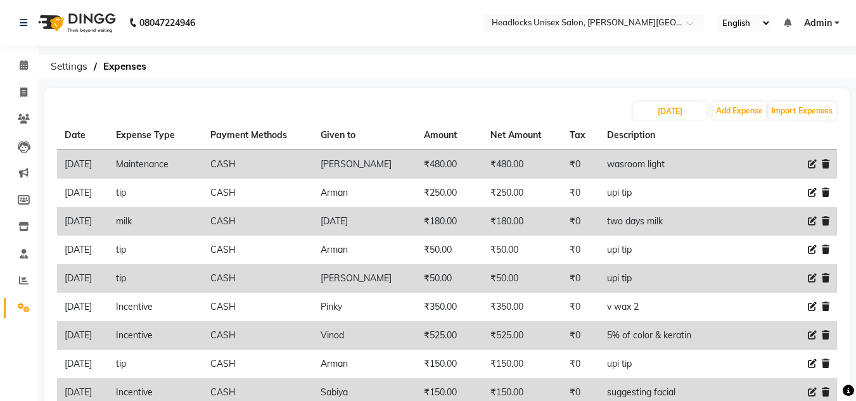
click at [592, 92] on div "[DATE] Add Expense Import Expenses Date Expense Type Payment Methods Given to A…" at bounding box center [446, 286] width 805 height 397
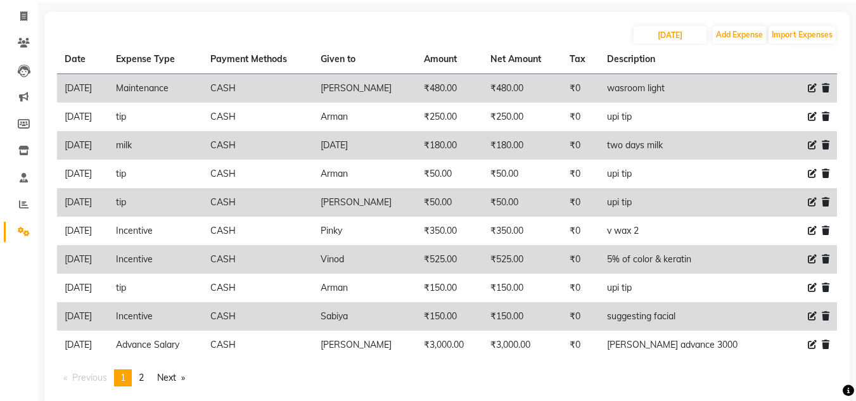
scroll to position [101, 0]
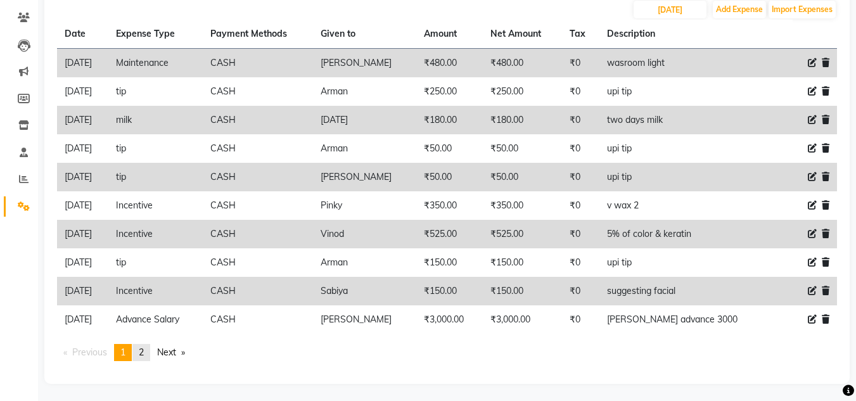
click at [144, 350] on span "2" at bounding box center [141, 351] width 5 height 11
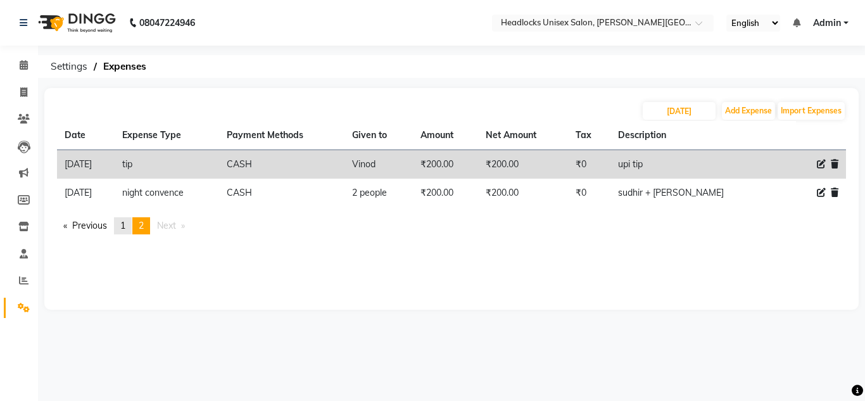
click at [125, 227] on span "1" at bounding box center [122, 225] width 5 height 11
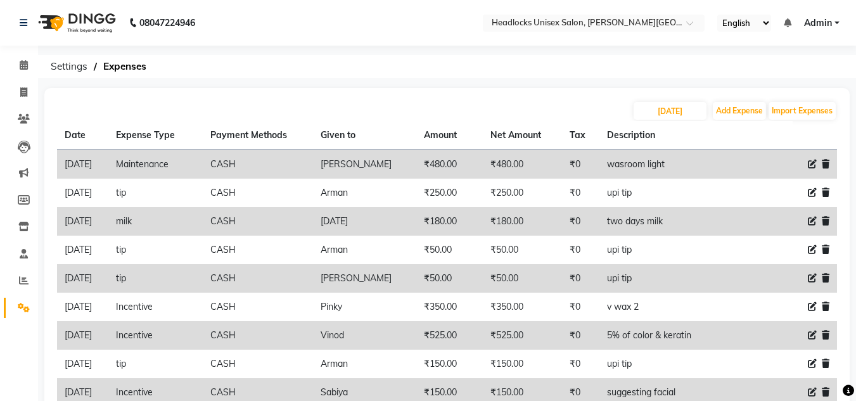
click at [333, 92] on div "[DATE] Add Expense Import Expenses Date Expense Type Payment Methods Given to A…" at bounding box center [446, 286] width 805 height 397
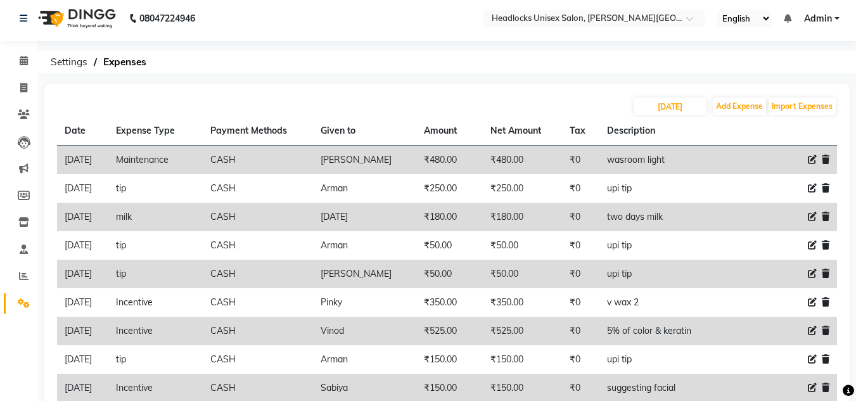
scroll to position [2, 0]
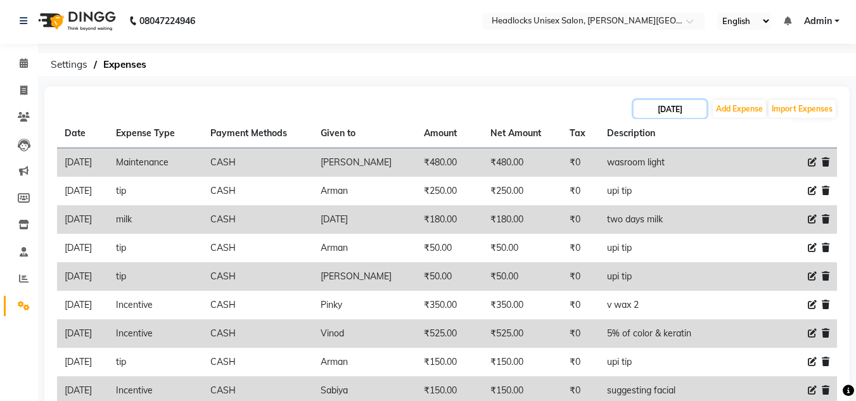
click at [651, 106] on input "[DATE]" at bounding box center [669, 109] width 73 height 18
select select "8"
select select "2025"
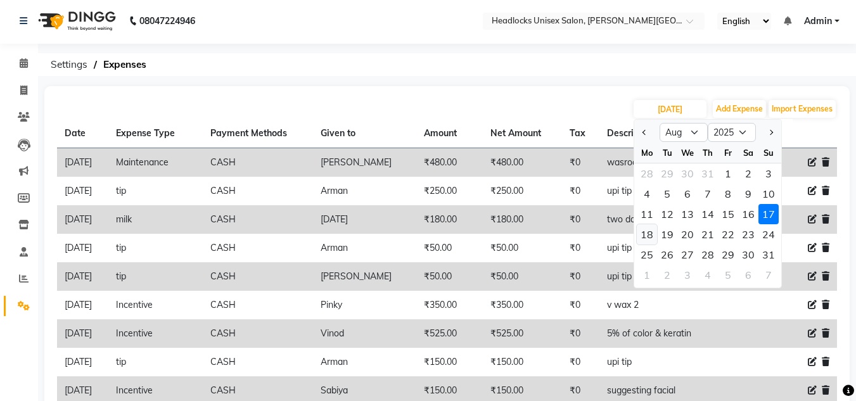
click at [647, 235] on div "18" at bounding box center [647, 234] width 20 height 20
type input "18-08-2025"
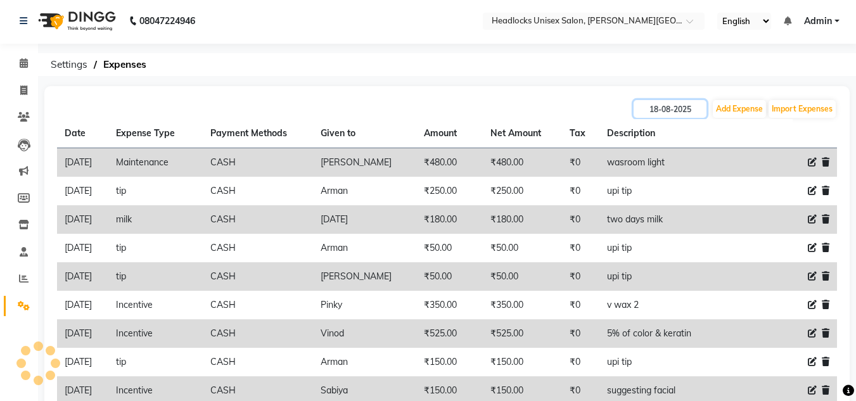
scroll to position [0, 0]
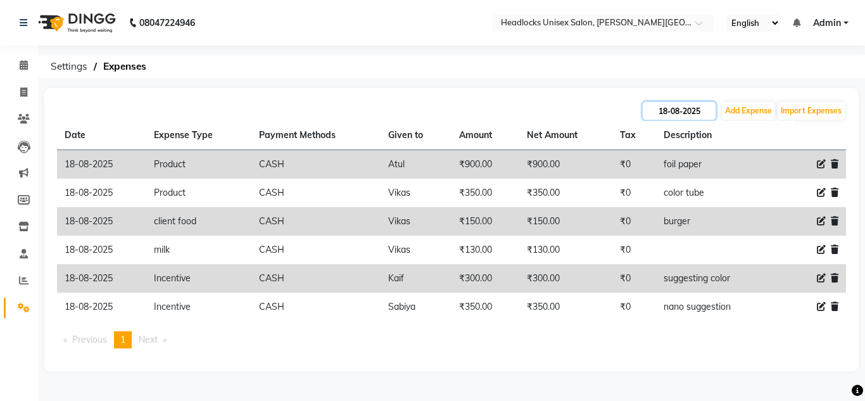
click at [662, 113] on input "18-08-2025" at bounding box center [679, 111] width 73 height 18
select select "8"
select select "2025"
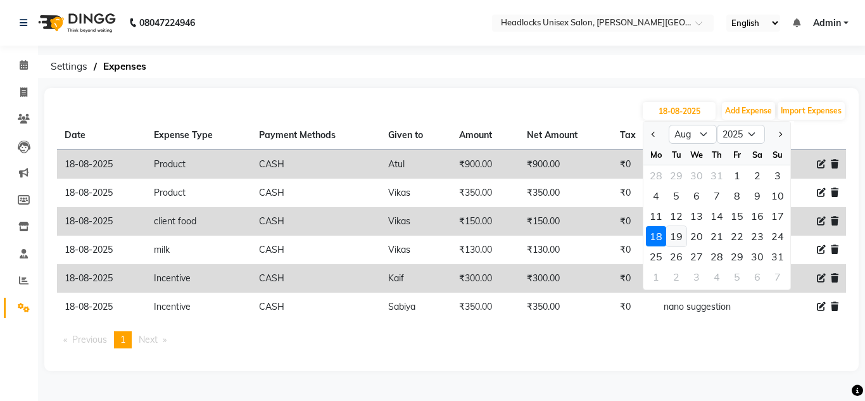
click at [677, 236] on div "19" at bounding box center [676, 236] width 20 height 20
type input "[DATE]"
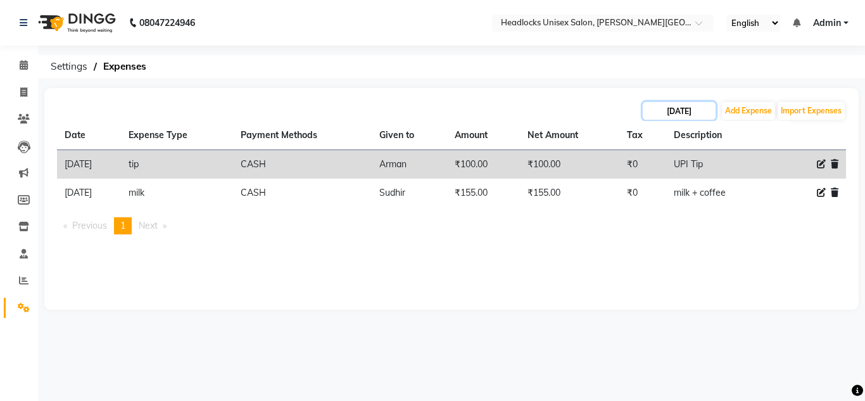
click at [664, 113] on input "[DATE]" at bounding box center [679, 111] width 73 height 18
select select "8"
select select "2025"
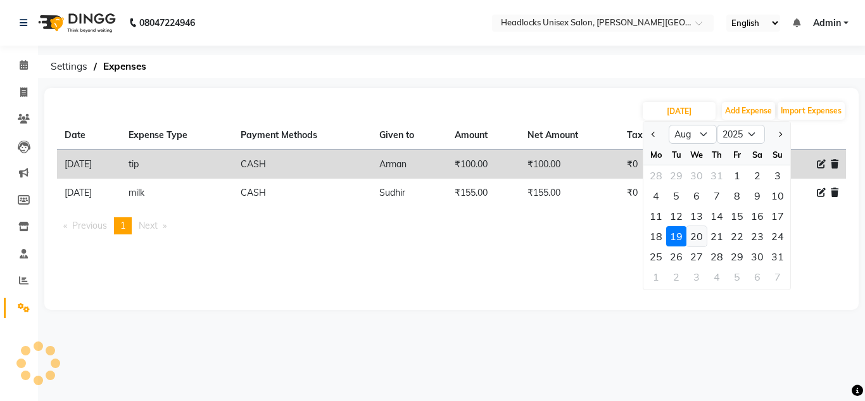
click at [697, 237] on div "20" at bounding box center [697, 236] width 20 height 20
type input "[DATE]"
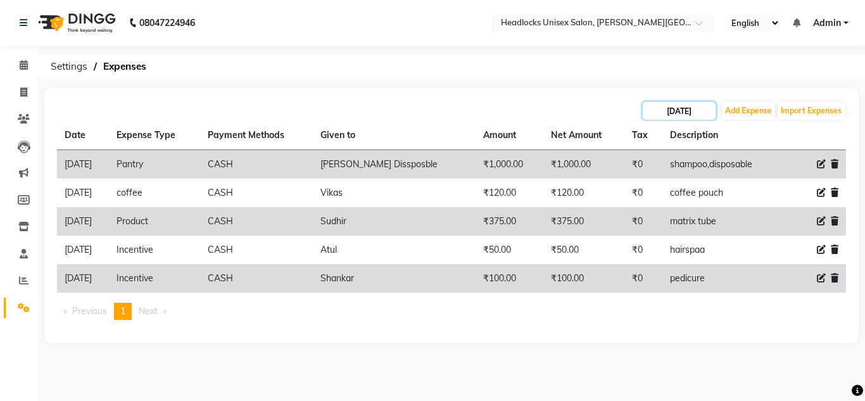
click at [664, 110] on input "[DATE]" at bounding box center [679, 111] width 73 height 18
select select "8"
select select "2025"
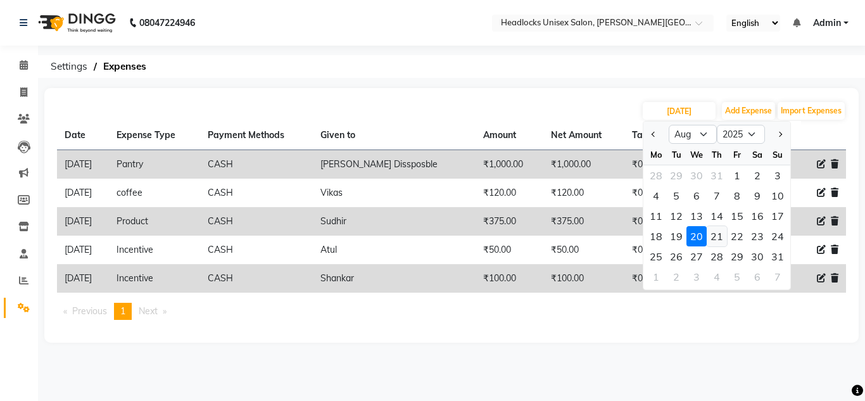
click at [721, 236] on div "21" at bounding box center [717, 236] width 20 height 20
type input "[DATE]"
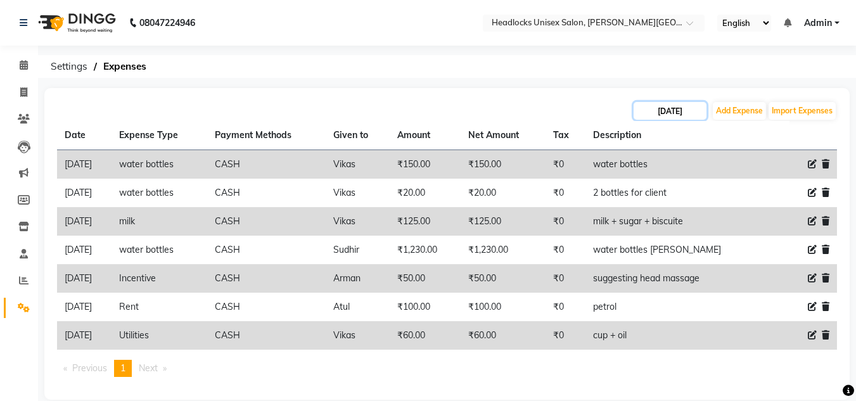
click at [652, 111] on input "[DATE]" at bounding box center [669, 111] width 73 height 18
select select "8"
select select "2025"
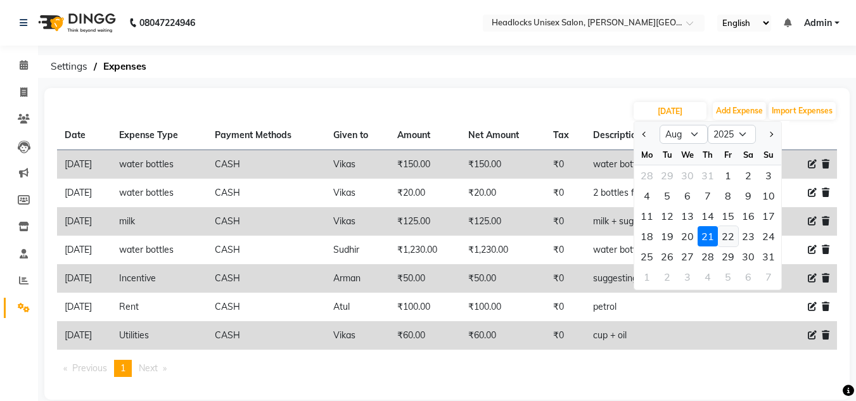
click at [729, 233] on div "22" at bounding box center [728, 236] width 20 height 20
type input "[DATE]"
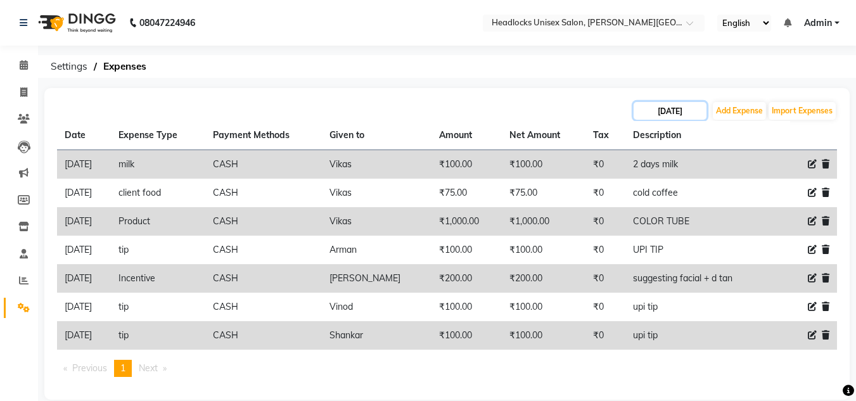
click at [652, 117] on input "[DATE]" at bounding box center [669, 111] width 73 height 18
select select "8"
select select "2025"
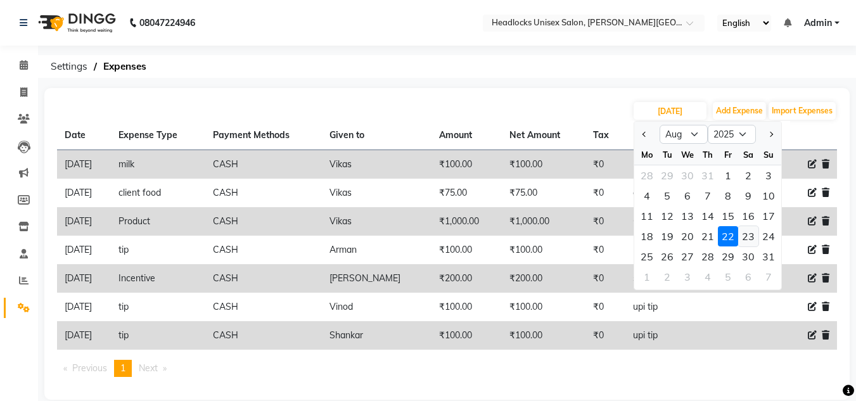
click at [750, 237] on div "23" at bounding box center [748, 236] width 20 height 20
type input "[DATE]"
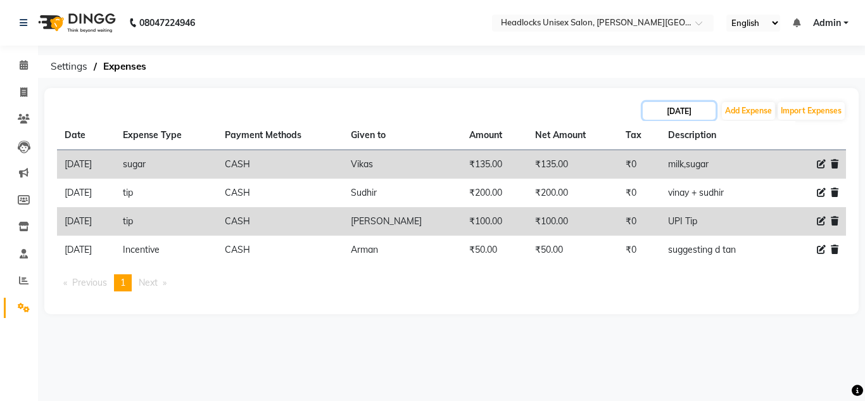
click at [664, 112] on input "[DATE]" at bounding box center [679, 111] width 73 height 18
select select "8"
select select "2025"
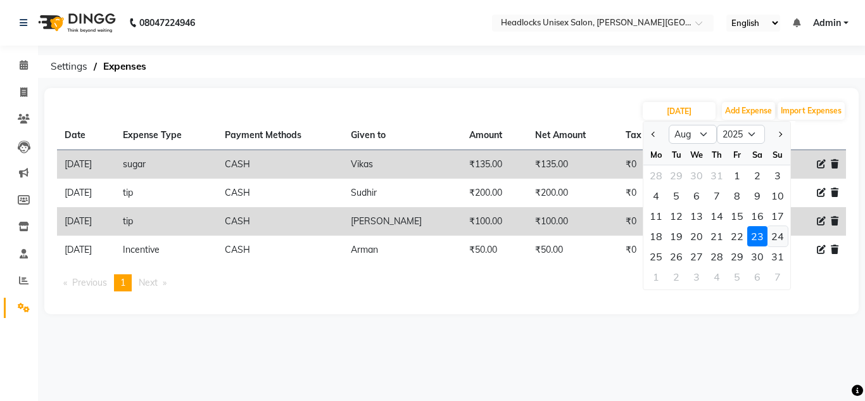
click at [778, 234] on div "24" at bounding box center [778, 236] width 20 height 20
type input "[DATE]"
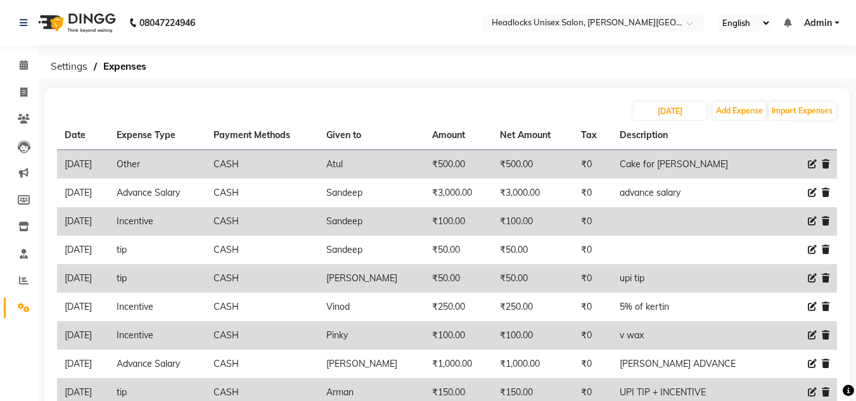
click at [537, 102] on div "[DATE] Add Expense Import Expenses" at bounding box center [447, 111] width 780 height 20
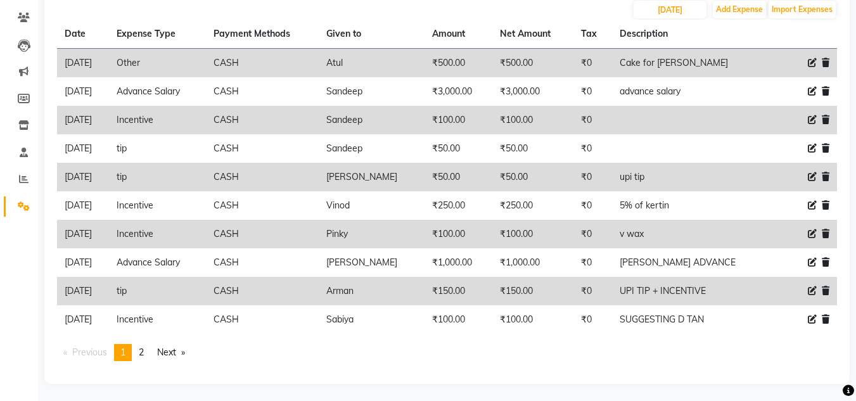
scroll to position [103, 0]
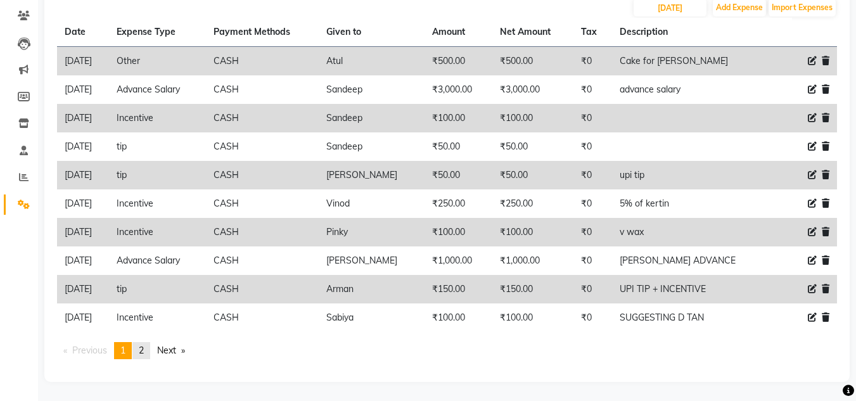
click at [144, 348] on span "2" at bounding box center [141, 350] width 5 height 11
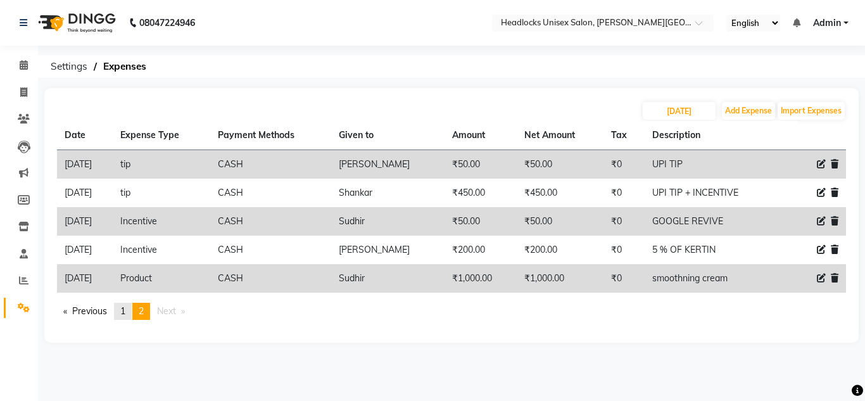
click at [125, 315] on span "1" at bounding box center [122, 310] width 5 height 11
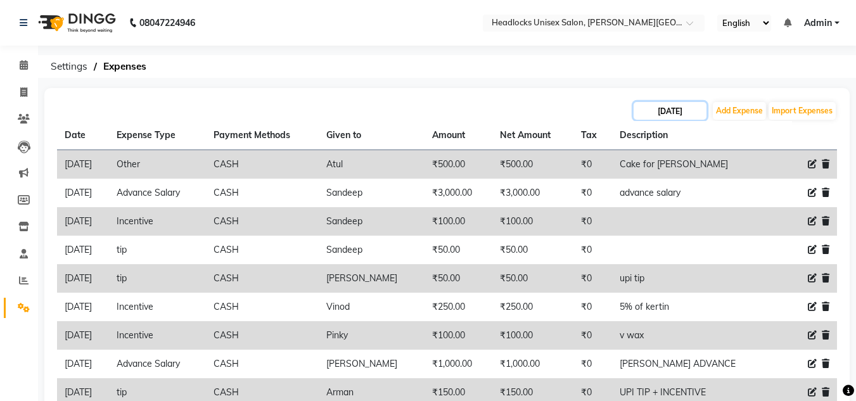
click at [652, 111] on input "[DATE]" at bounding box center [669, 111] width 73 height 18
select select "8"
select select "2025"
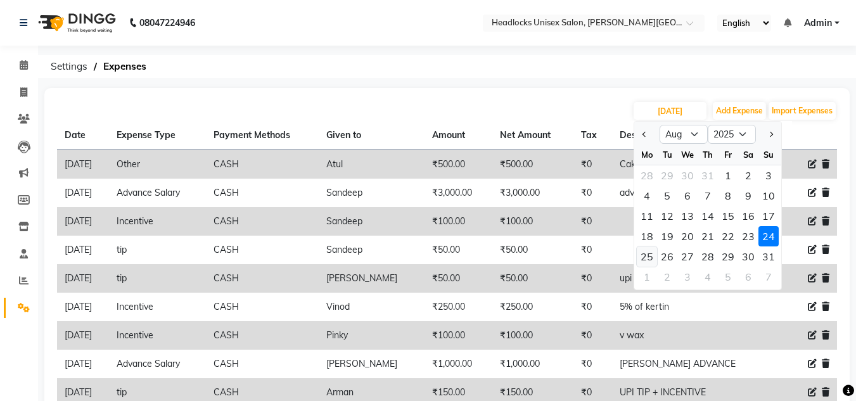
click at [648, 259] on div "25" at bounding box center [647, 256] width 20 height 20
type input "[DATE]"
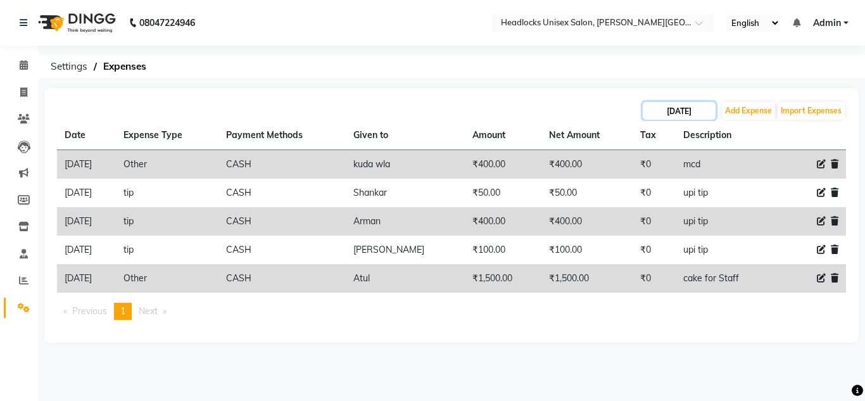
click at [661, 110] on input "[DATE]" at bounding box center [679, 111] width 73 height 18
select select "8"
select select "2025"
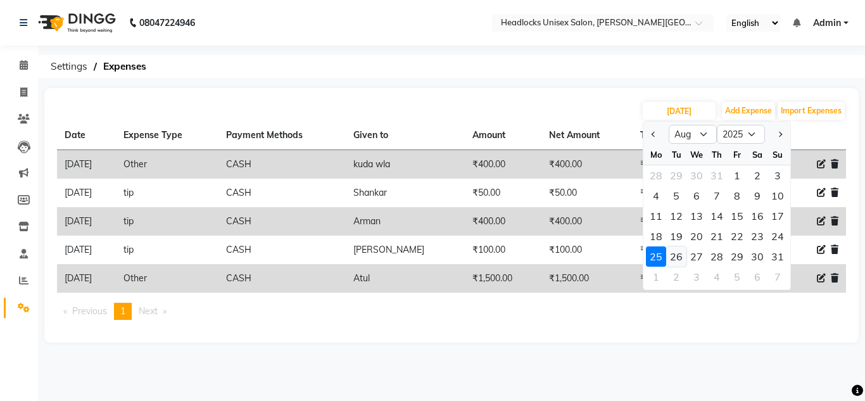
click at [676, 259] on div "26" at bounding box center [676, 256] width 20 height 20
type input "[DATE]"
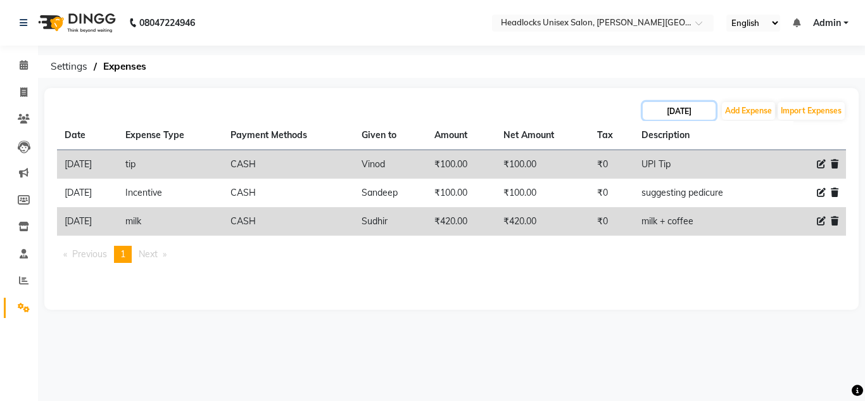
click at [659, 112] on input "[DATE]" at bounding box center [679, 111] width 73 height 18
select select "8"
select select "2025"
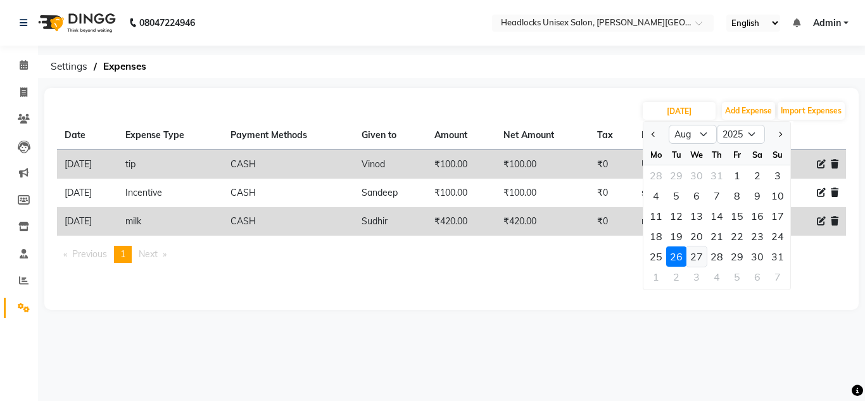
click at [697, 257] on div "27" at bounding box center [697, 256] width 20 height 20
type input "[DATE]"
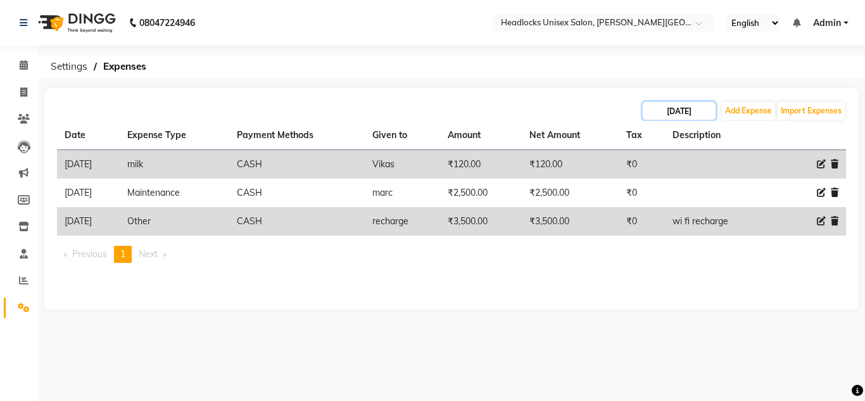
click at [661, 113] on input "[DATE]" at bounding box center [679, 111] width 73 height 18
select select "8"
select select "2025"
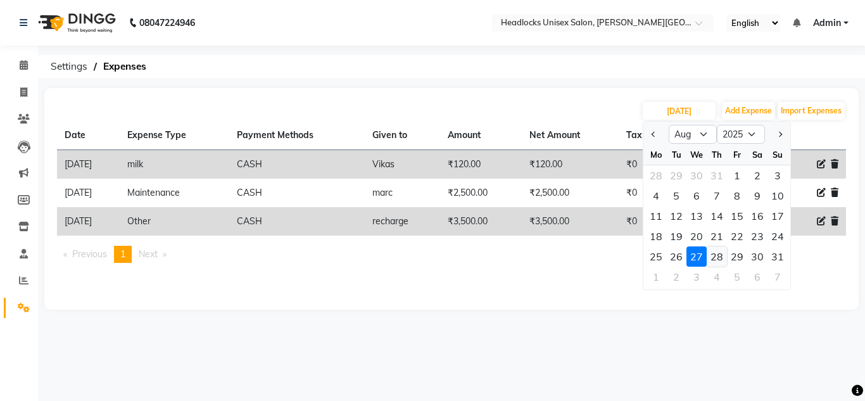
click at [718, 256] on div "28" at bounding box center [717, 256] width 20 height 20
type input "[DATE]"
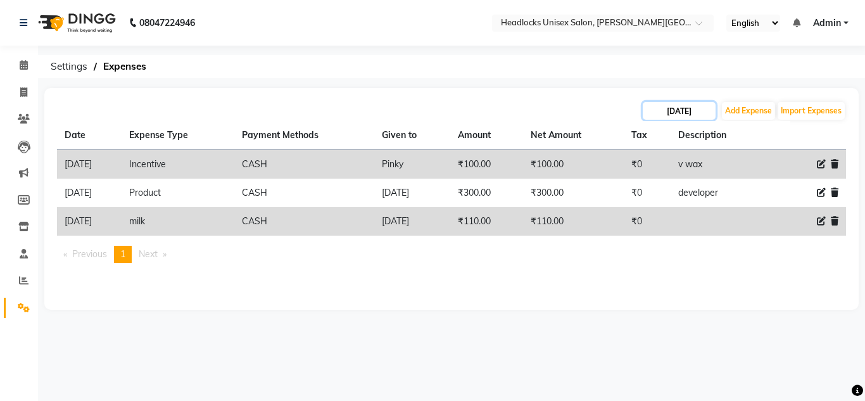
click at [661, 107] on input "[DATE]" at bounding box center [679, 111] width 73 height 18
select select "8"
select select "2025"
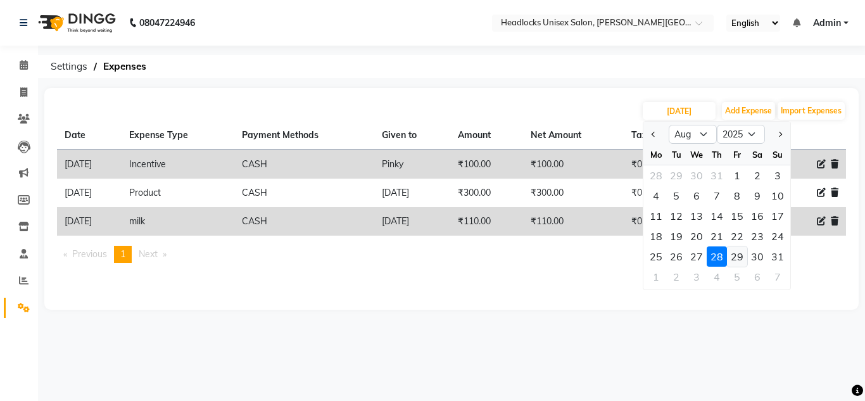
click at [737, 260] on div "29" at bounding box center [737, 256] width 20 height 20
type input "[DATE]"
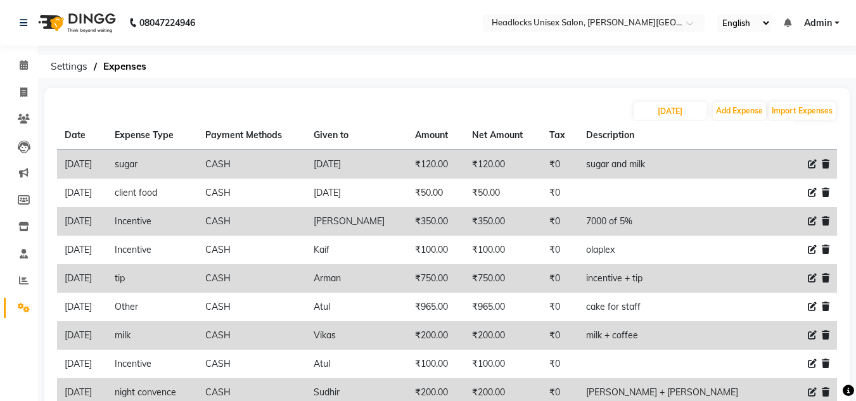
click at [533, 108] on div "[DATE] Add Expense Import Expenses" at bounding box center [447, 111] width 780 height 20
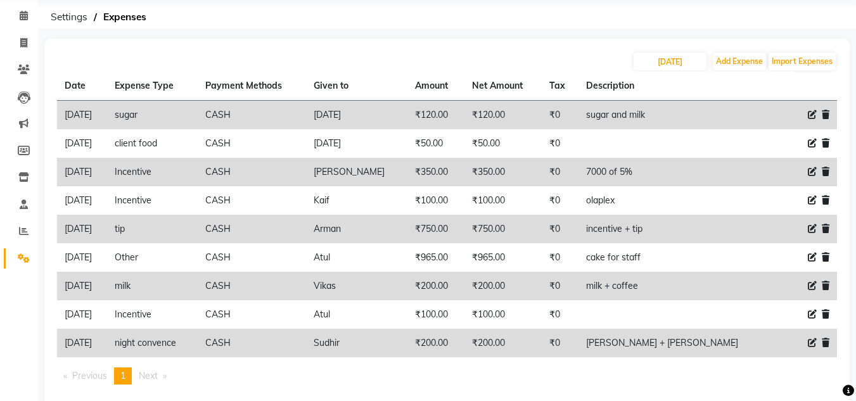
scroll to position [75, 0]
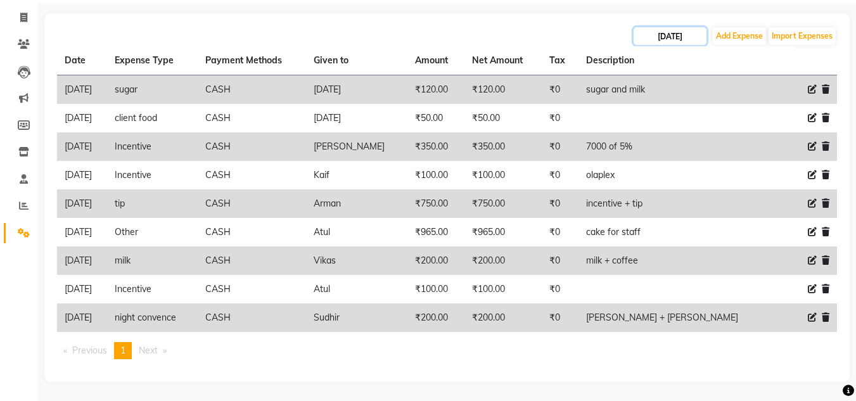
click at [654, 36] on input "[DATE]" at bounding box center [669, 36] width 73 height 18
select select "8"
select select "2025"
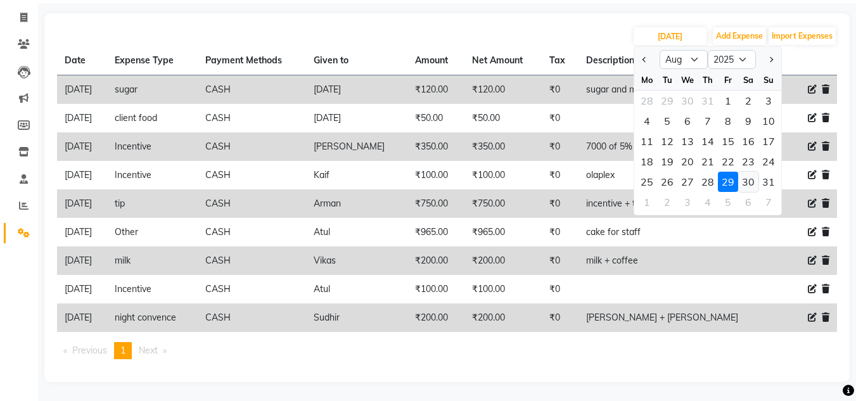
click at [747, 182] on div "30" at bounding box center [748, 182] width 20 height 20
type input "[DATE]"
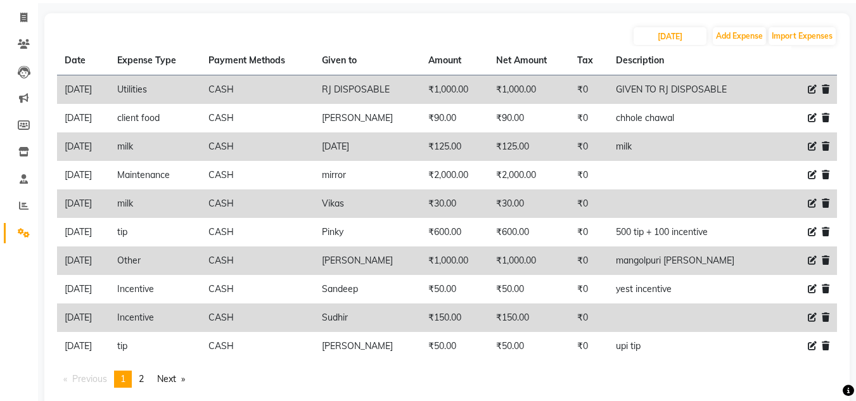
click at [516, 4] on div "08047224946 Select Location × Headlocks Unisex Salon, [PERSON_NAME] Nagar Engli…" at bounding box center [428, 177] width 856 height 504
click at [144, 376] on span "2" at bounding box center [141, 378] width 5 height 11
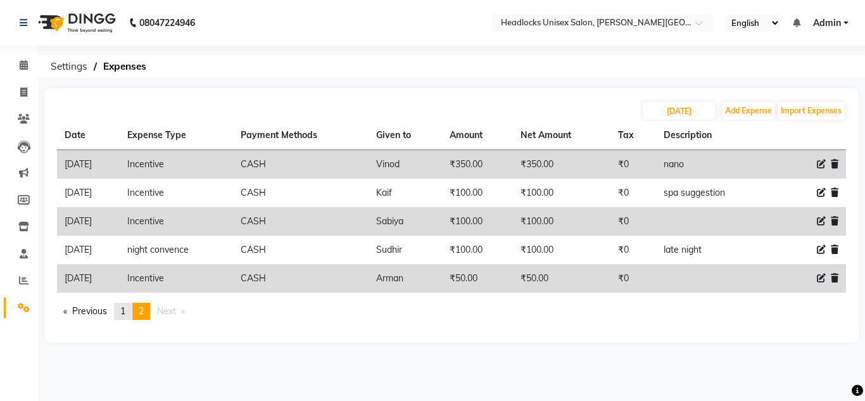
click at [125, 314] on span "1" at bounding box center [122, 310] width 5 height 11
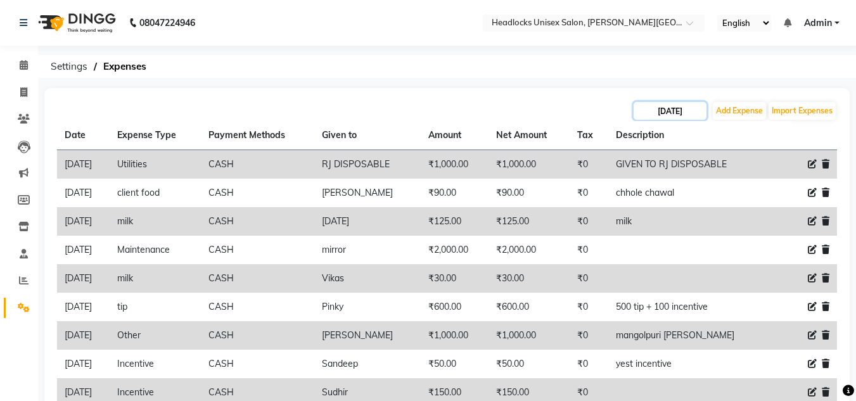
click at [655, 109] on input "[DATE]" at bounding box center [669, 111] width 73 height 18
select select "8"
select select "2025"
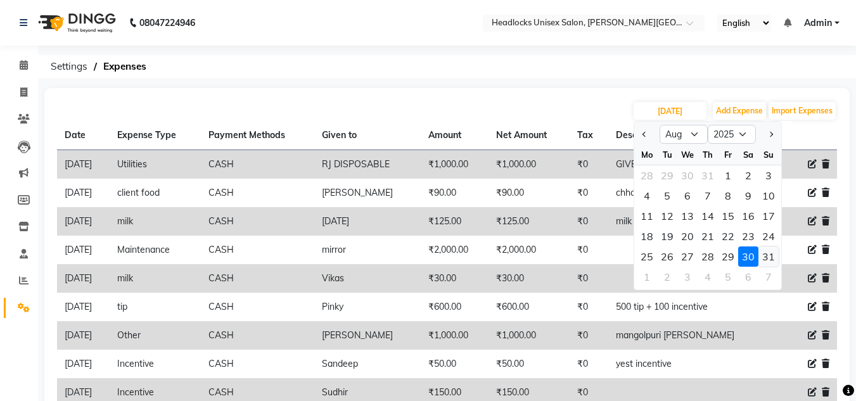
click at [764, 255] on div "31" at bounding box center [768, 256] width 20 height 20
type input "[DATE]"
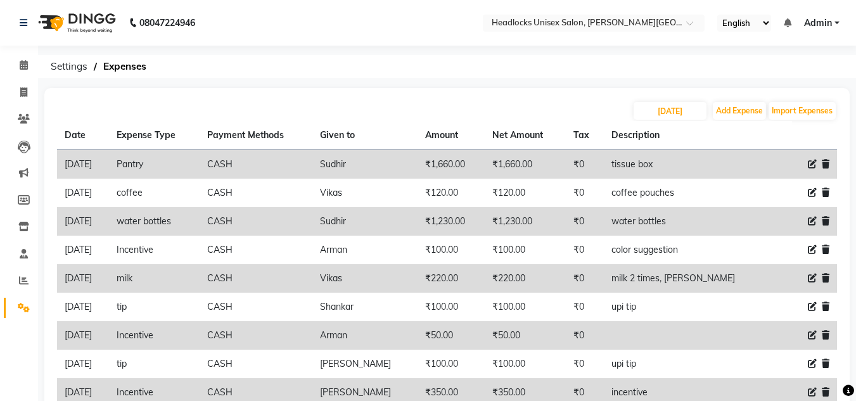
click at [595, 78] on div "08047224946 Select Location × Headlocks Unisex Salon, [PERSON_NAME] Nagar Engli…" at bounding box center [428, 252] width 856 height 504
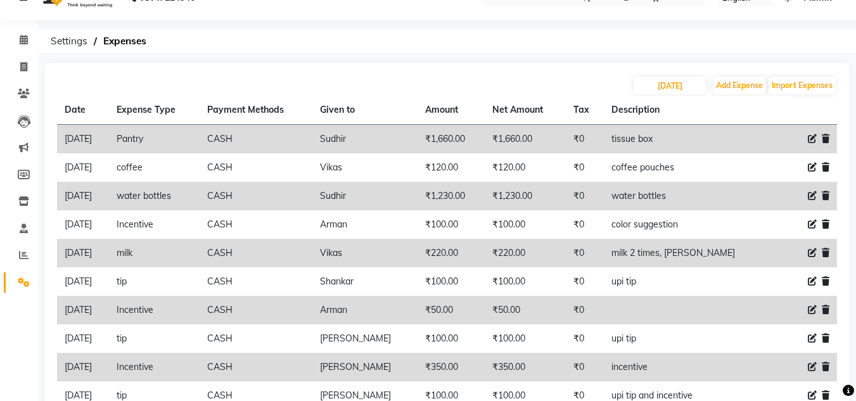
scroll to position [103, 0]
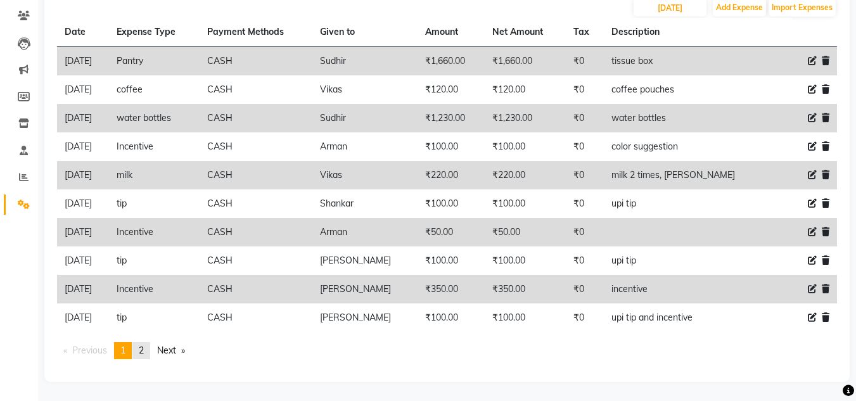
click at [147, 350] on link "page 2" at bounding box center [141, 350] width 18 height 17
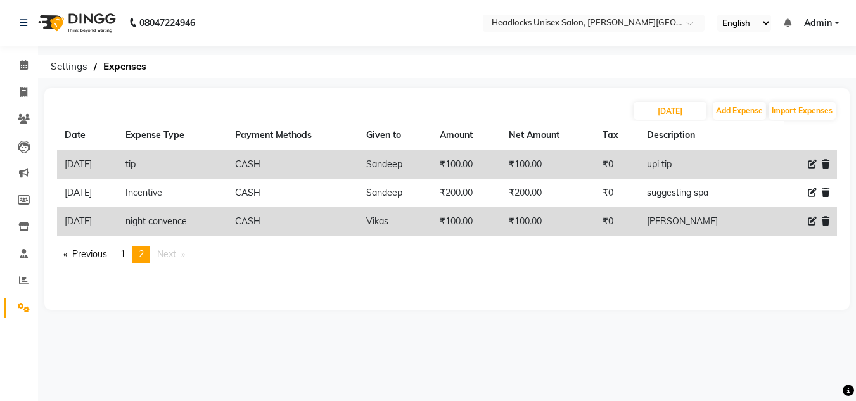
scroll to position [0, 0]
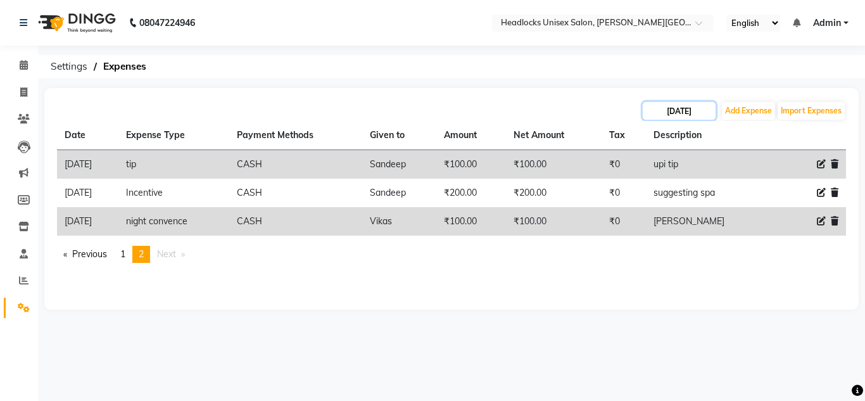
click at [663, 113] on input "[DATE]" at bounding box center [679, 111] width 73 height 18
select select "8"
select select "2025"
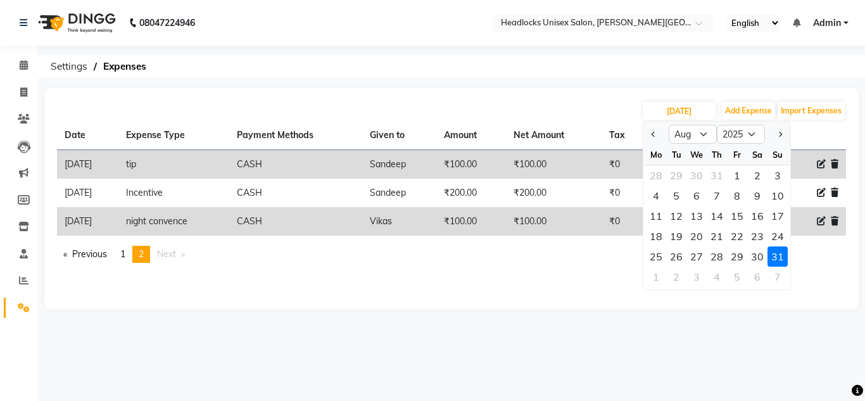
click at [502, 73] on ol "Settings Expenses" at bounding box center [449, 66] width 810 height 23
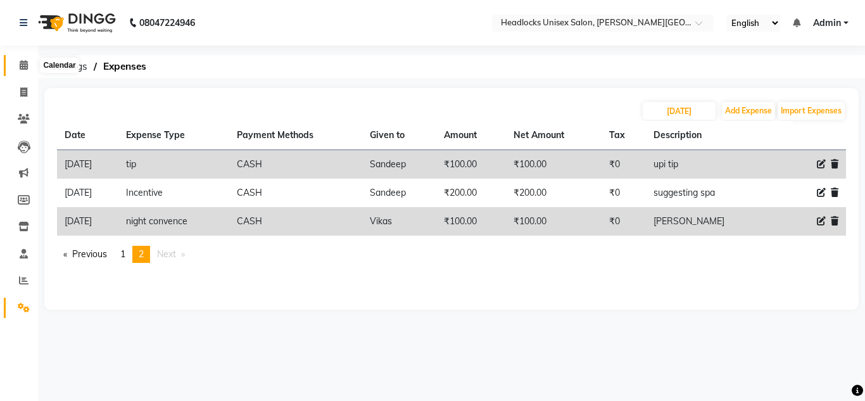
click at [23, 68] on icon at bounding box center [24, 65] width 8 height 10
